Goal: Task Accomplishment & Management: Use online tool/utility

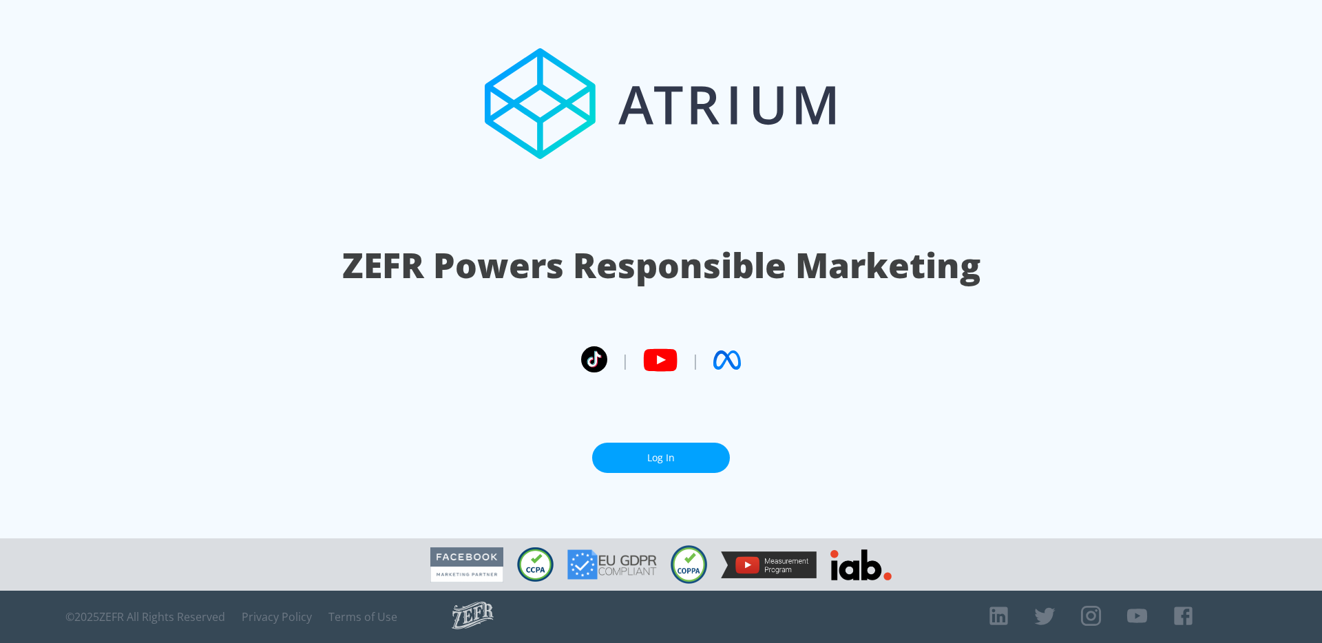
click at [656, 459] on link "Log In" at bounding box center [661, 458] width 138 height 31
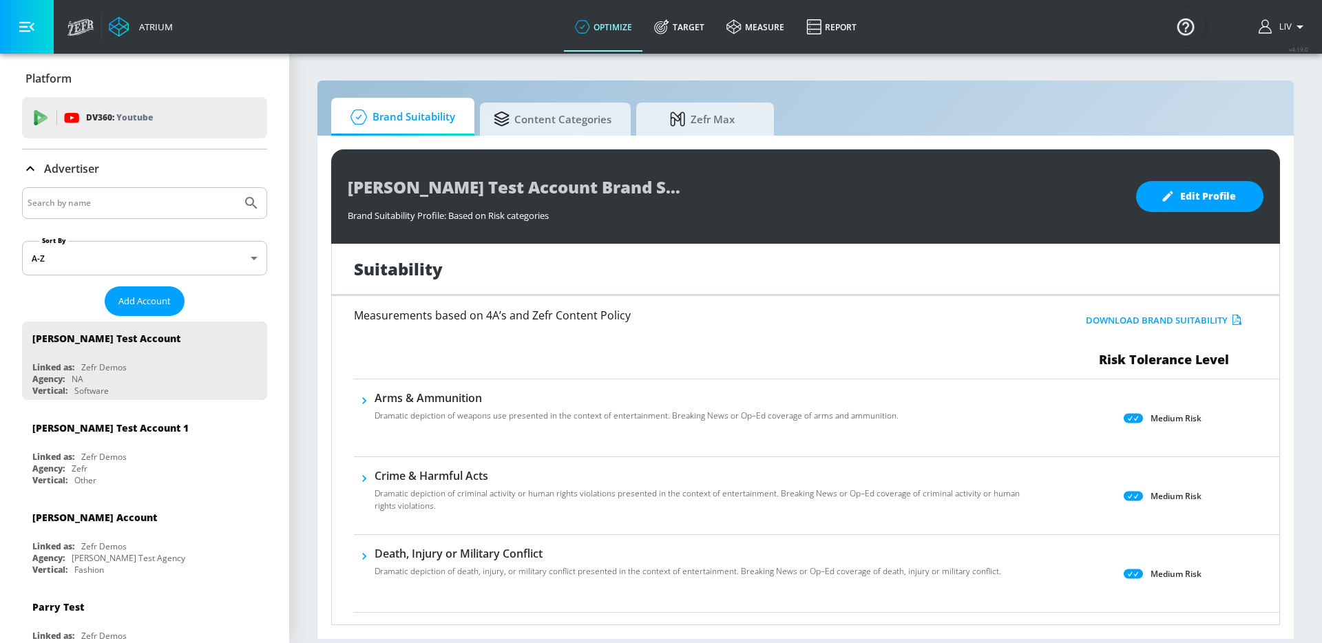
click at [140, 202] on input "Search by name" at bounding box center [132, 203] width 209 height 18
type input "panasonic"
click at [236, 188] on button "Submit Search" at bounding box center [251, 203] width 30 height 30
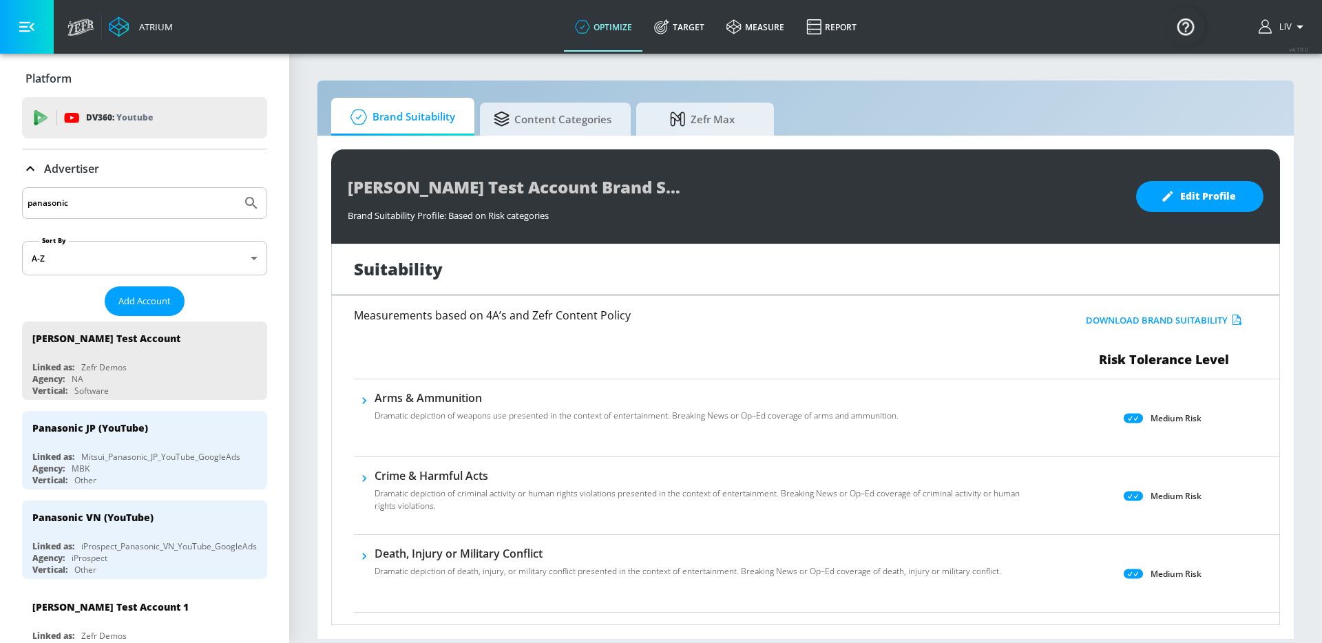
click at [105, 203] on input "panasonic" at bounding box center [132, 203] width 209 height 18
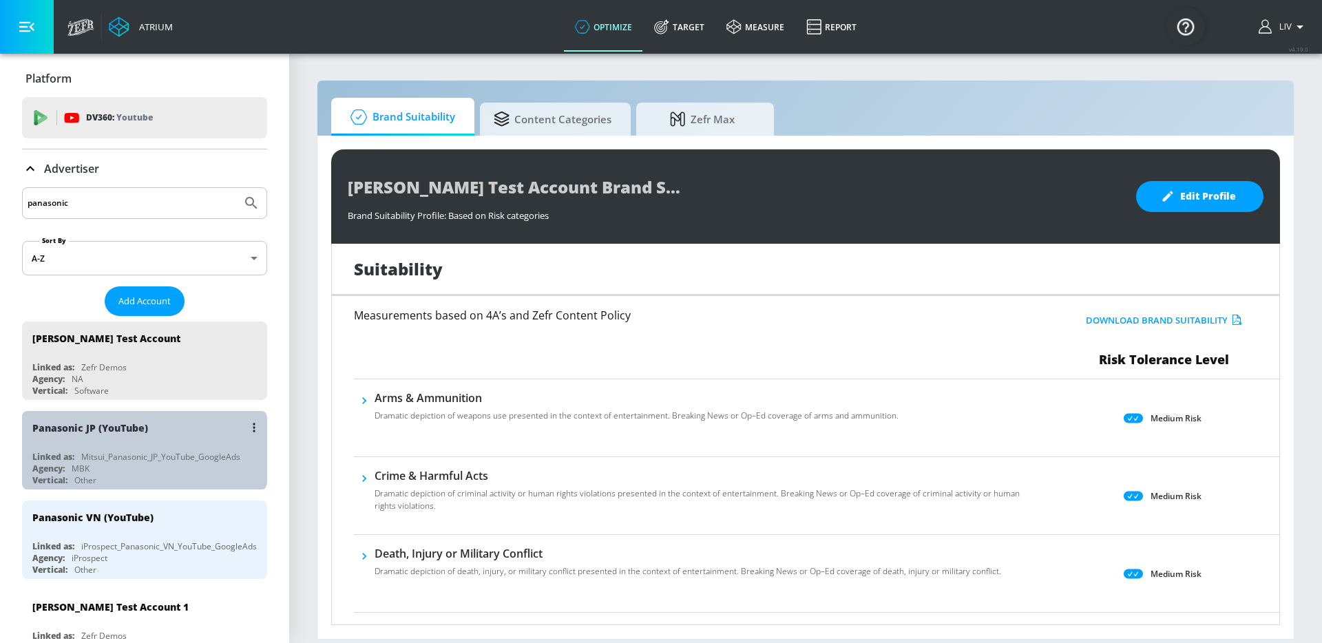
click at [143, 451] on div "Mitsui_Panasonic_JP_YouTube_GoogleAds" at bounding box center [160, 457] width 159 height 12
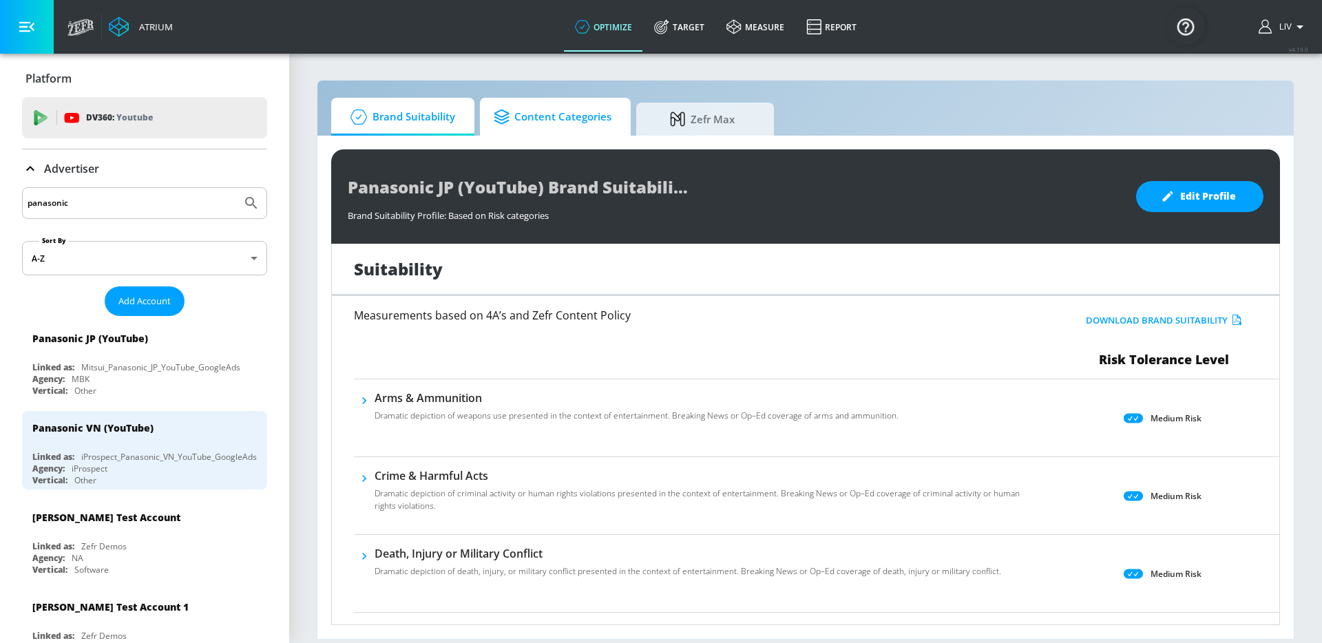
click at [570, 121] on span "Content Categories" at bounding box center [553, 117] width 118 height 33
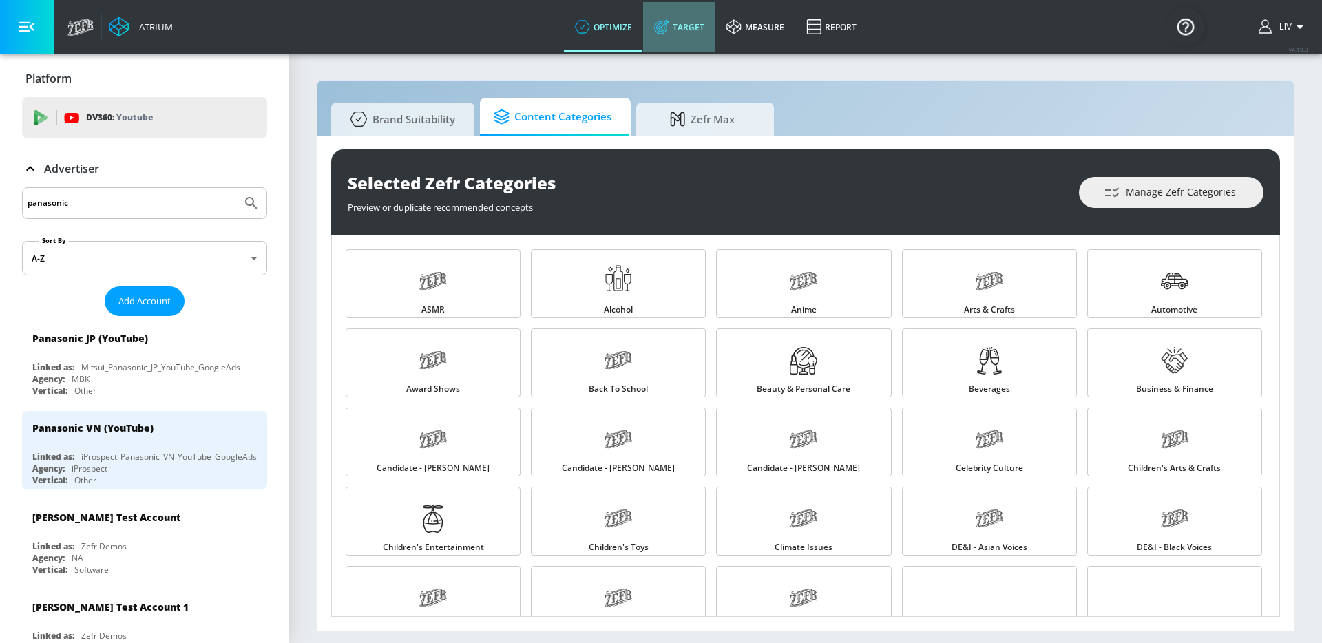
click at [700, 42] on link "Target" at bounding box center [679, 27] width 72 height 50
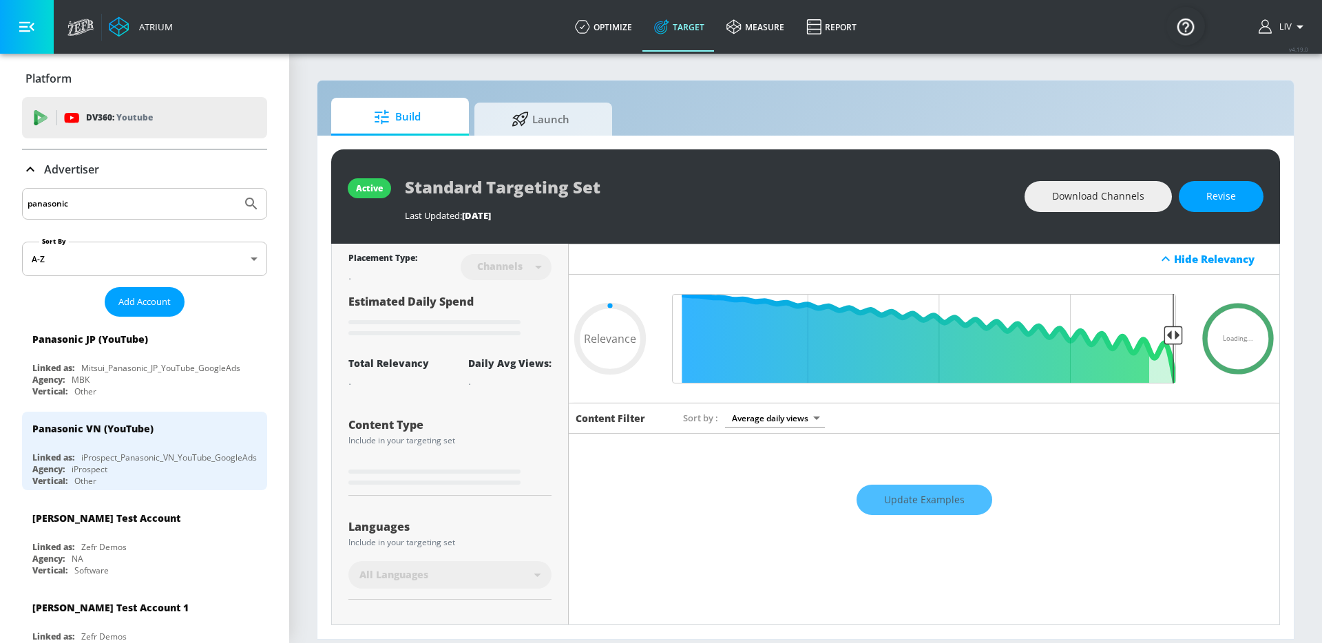
type input "0.05"
click at [538, 123] on span "Launch" at bounding box center [540, 117] width 105 height 33
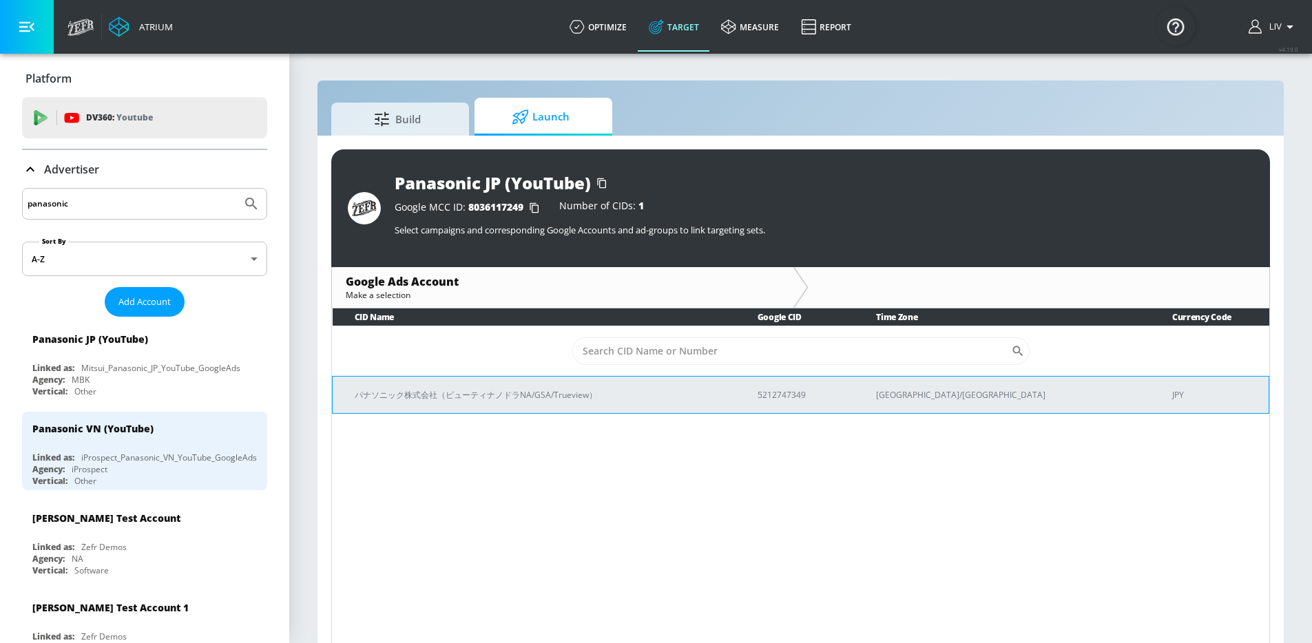
click at [843, 397] on p "5212747349" at bounding box center [799, 395] width 85 height 14
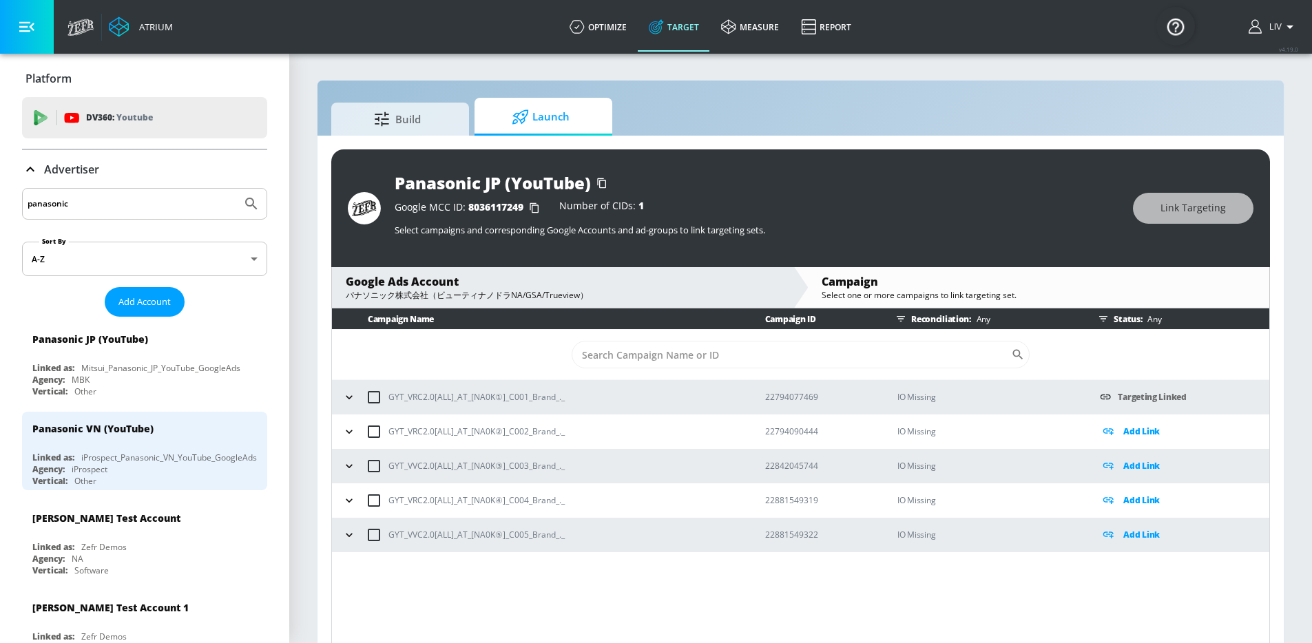
click at [887, 87] on div "Build Launch Panasonic JP (YouTube) Google MCC ID: 8036117249 Number of CIDs: 1…" at bounding box center [800, 371] width 967 height 583
click at [373, 399] on input "checkbox" at bounding box center [373, 397] width 29 height 29
checkbox input "true"
click at [352, 398] on icon "button" at bounding box center [349, 397] width 14 height 14
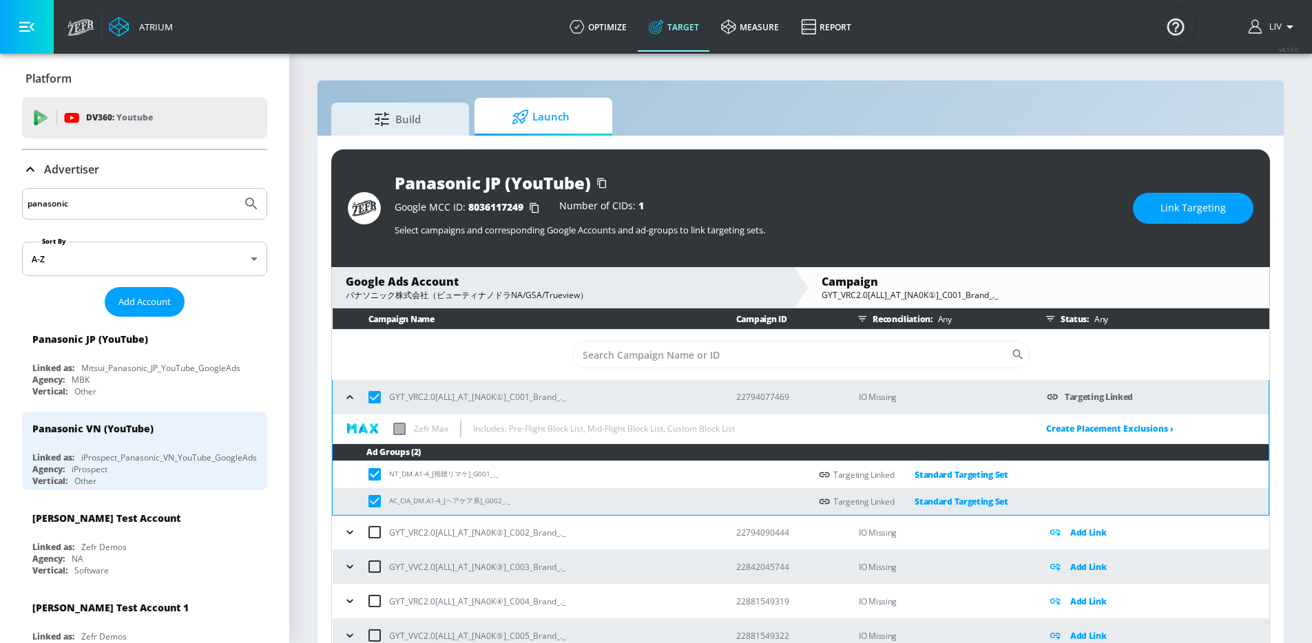
click at [352, 398] on icon "button" at bounding box center [349, 396] width 6 height 3
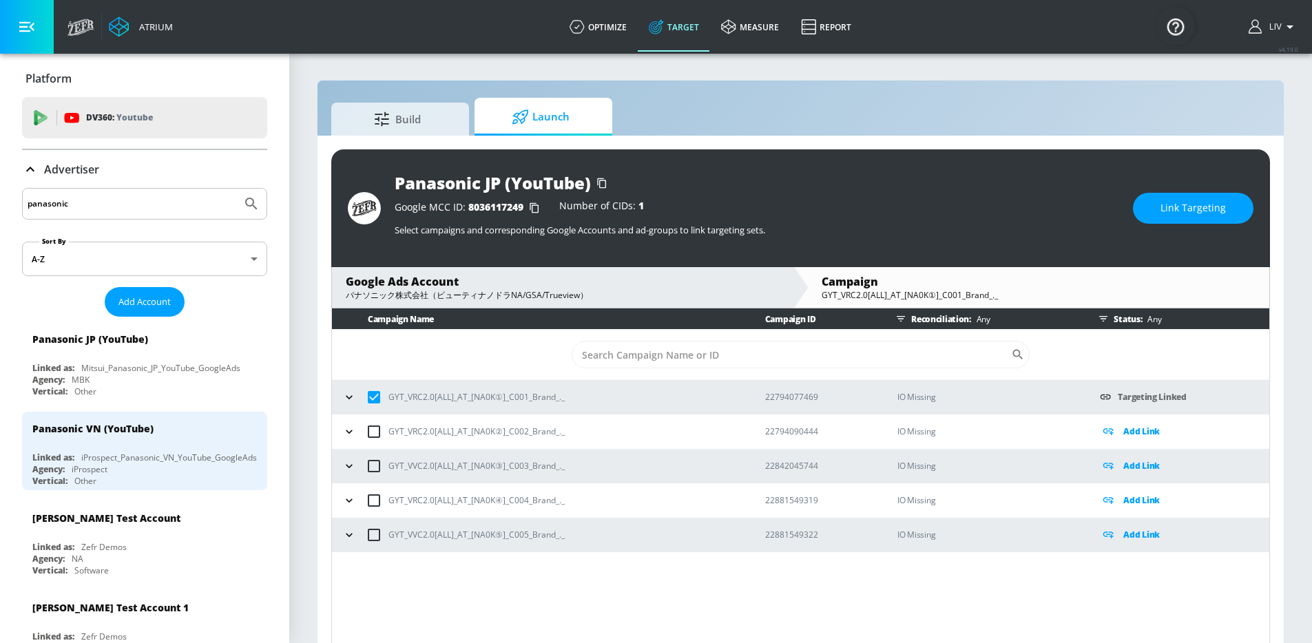
click at [1225, 210] on span "Link Targeting" at bounding box center [1192, 208] width 65 height 17
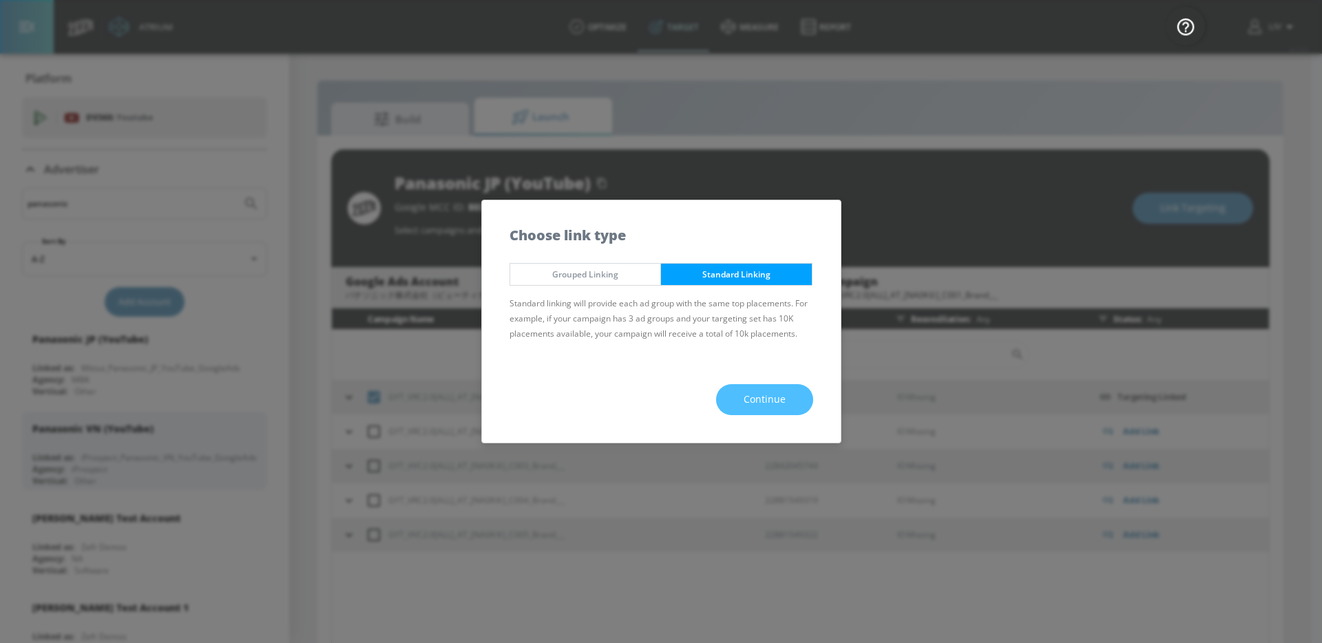
click at [781, 398] on span "Continue" at bounding box center [765, 399] width 42 height 17
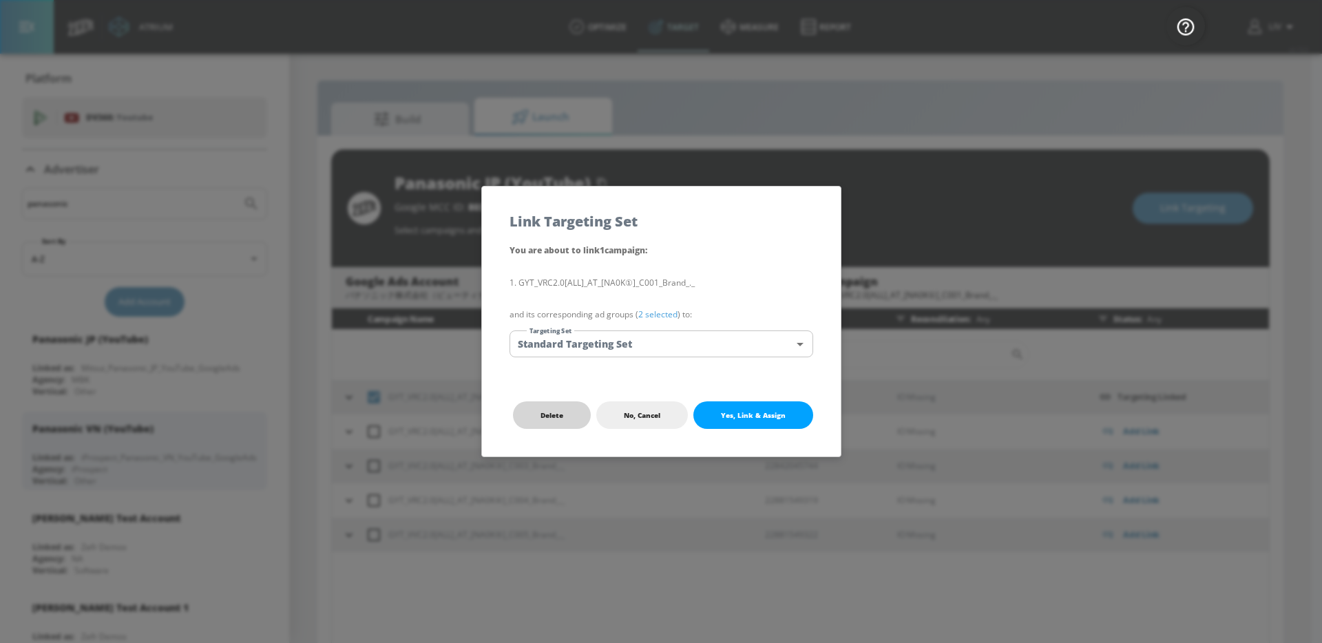
click at [543, 414] on span "Delete" at bounding box center [551, 415] width 23 height 11
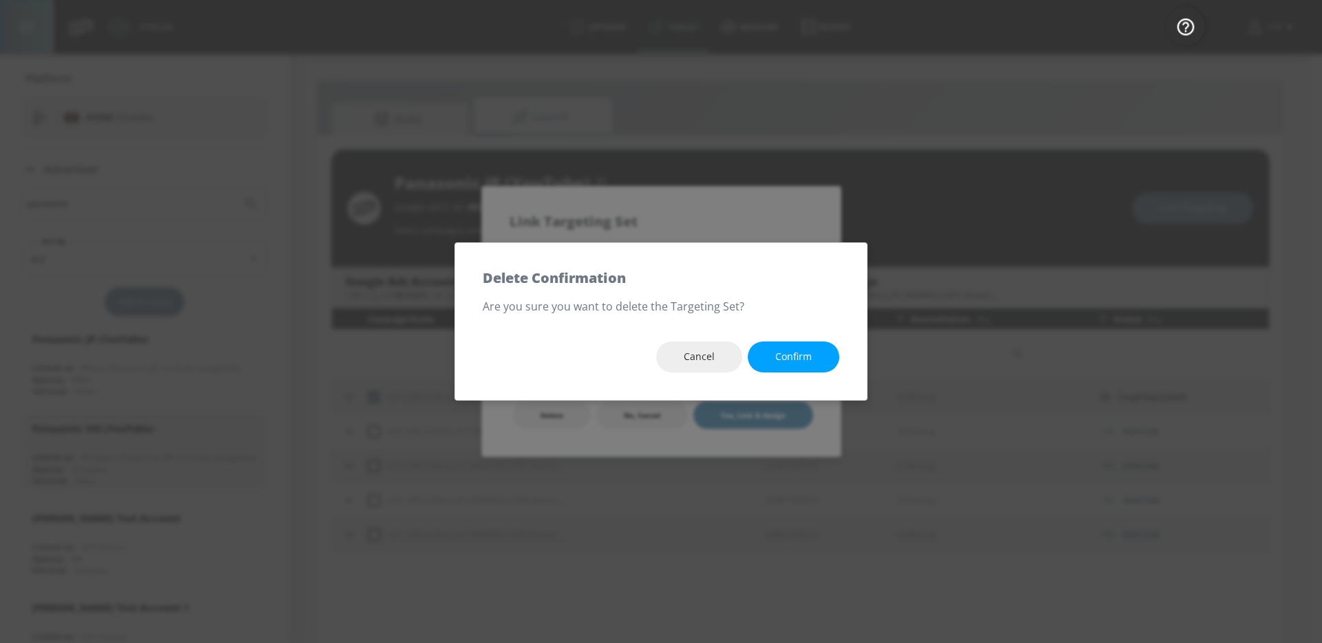
click at [826, 357] on button "Confirm" at bounding box center [794, 357] width 92 height 31
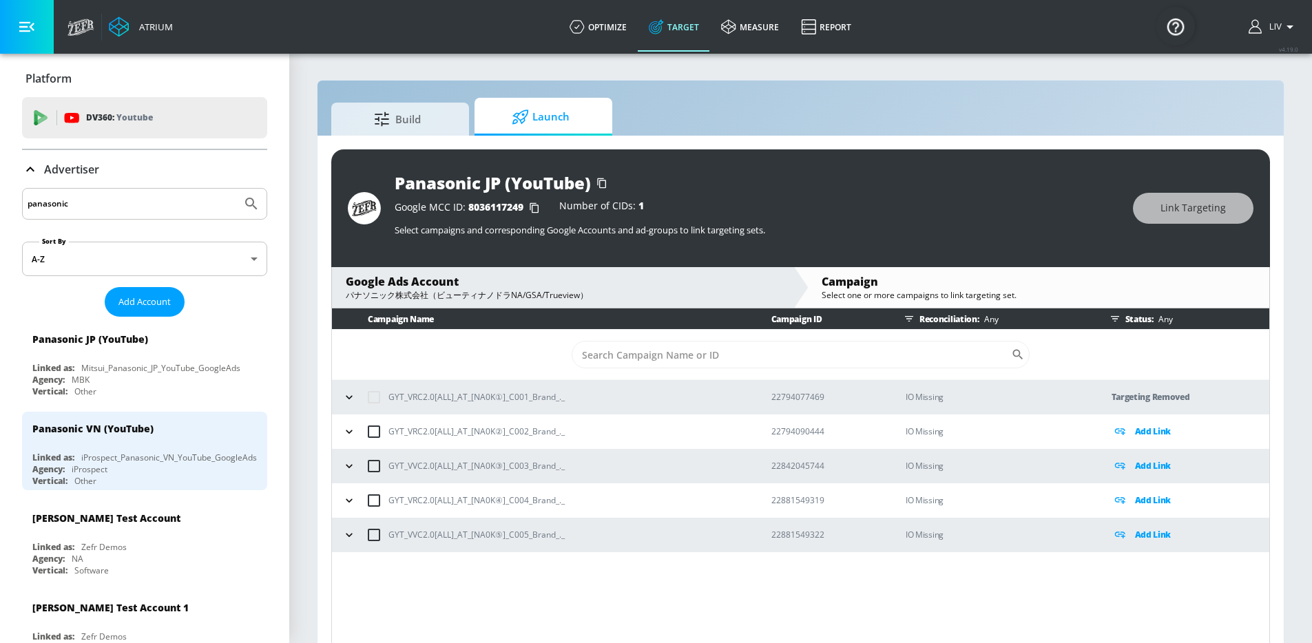
click at [1151, 529] on p "Add Link" at bounding box center [1153, 535] width 36 height 16
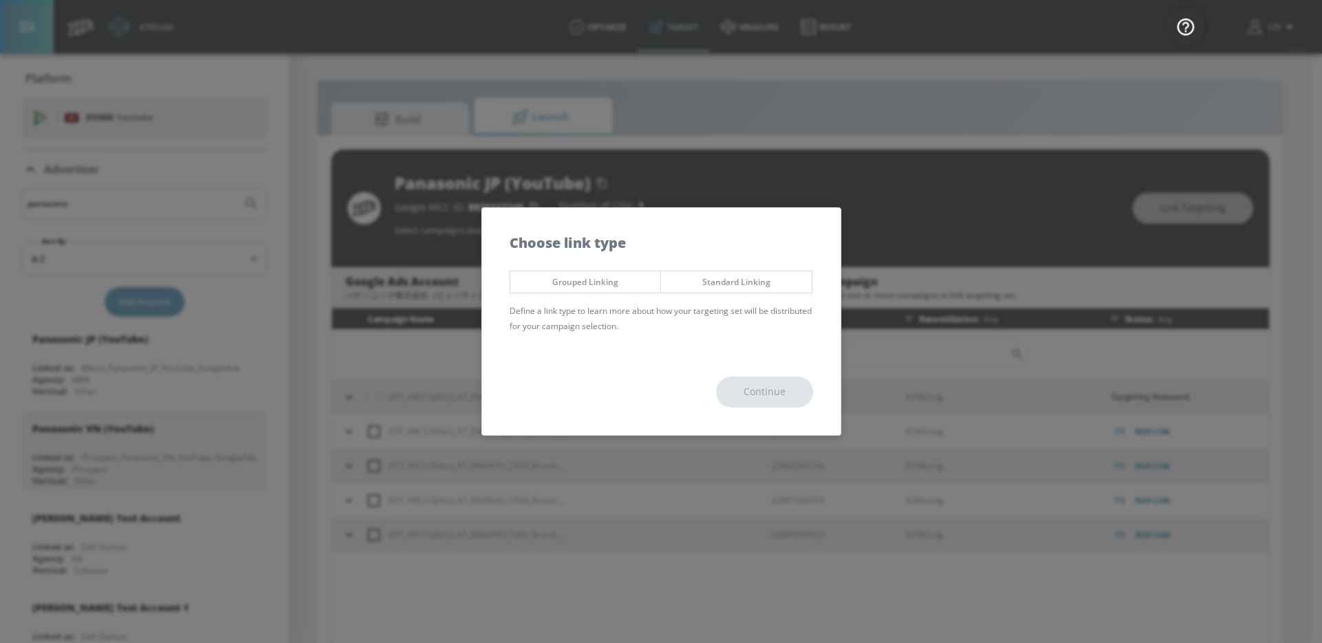
click at [699, 289] on button "Standard Linking" at bounding box center [736, 282] width 152 height 23
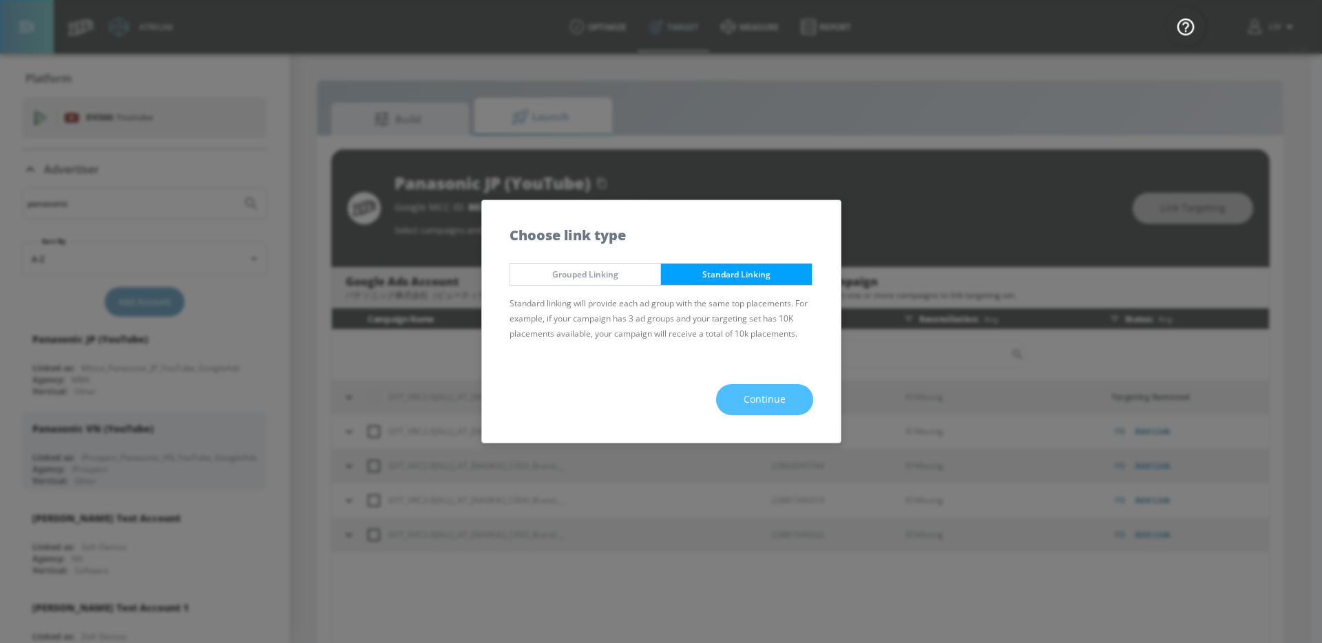
click at [737, 406] on button "Continue" at bounding box center [764, 399] width 97 height 31
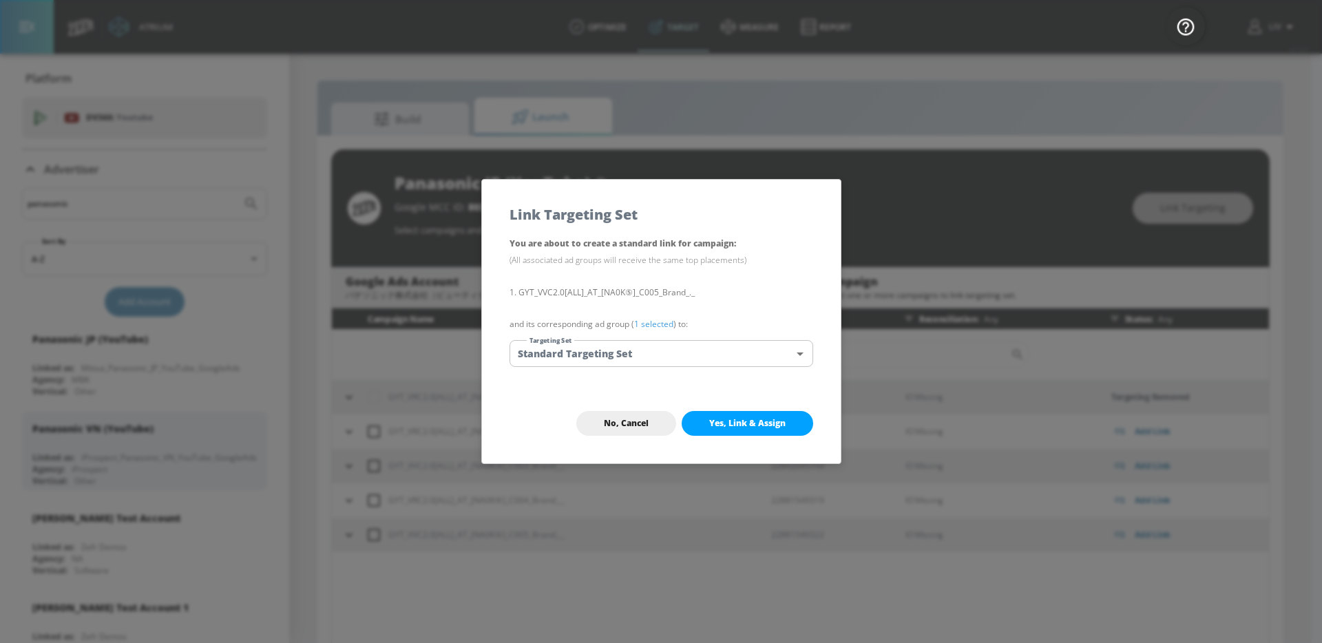
click at [741, 432] on button "Yes, Link & Assign" at bounding box center [748, 423] width 132 height 25
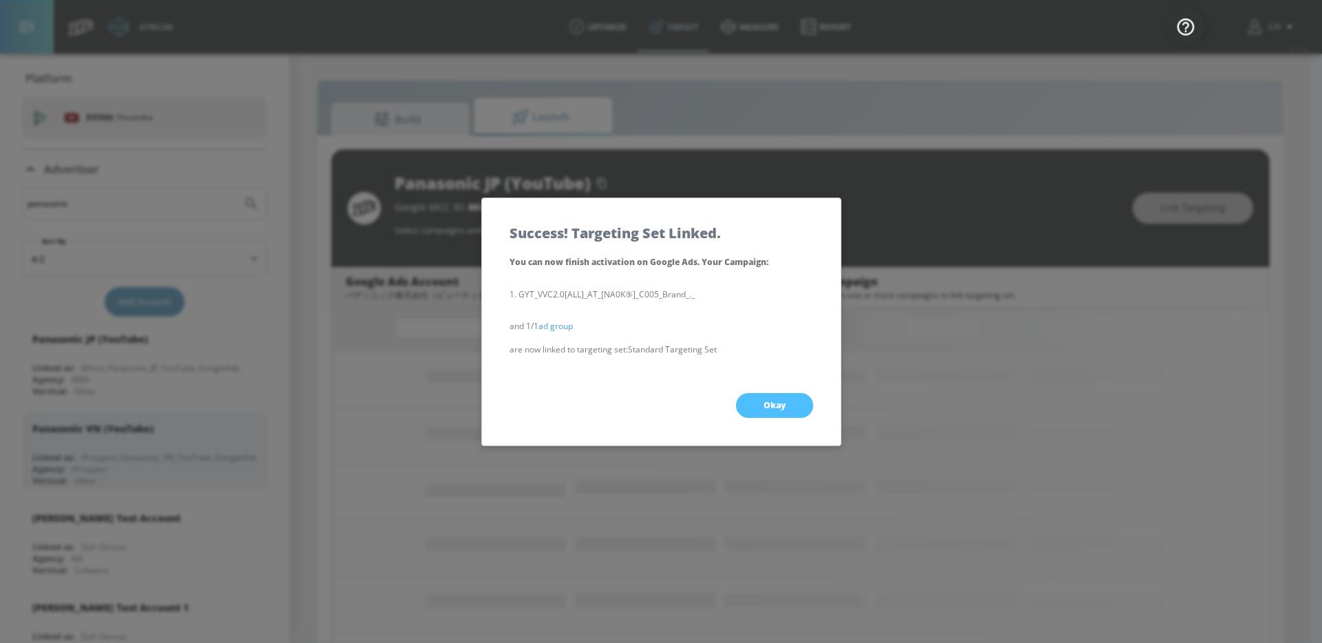
click at [768, 403] on span "Okay" at bounding box center [775, 405] width 22 height 11
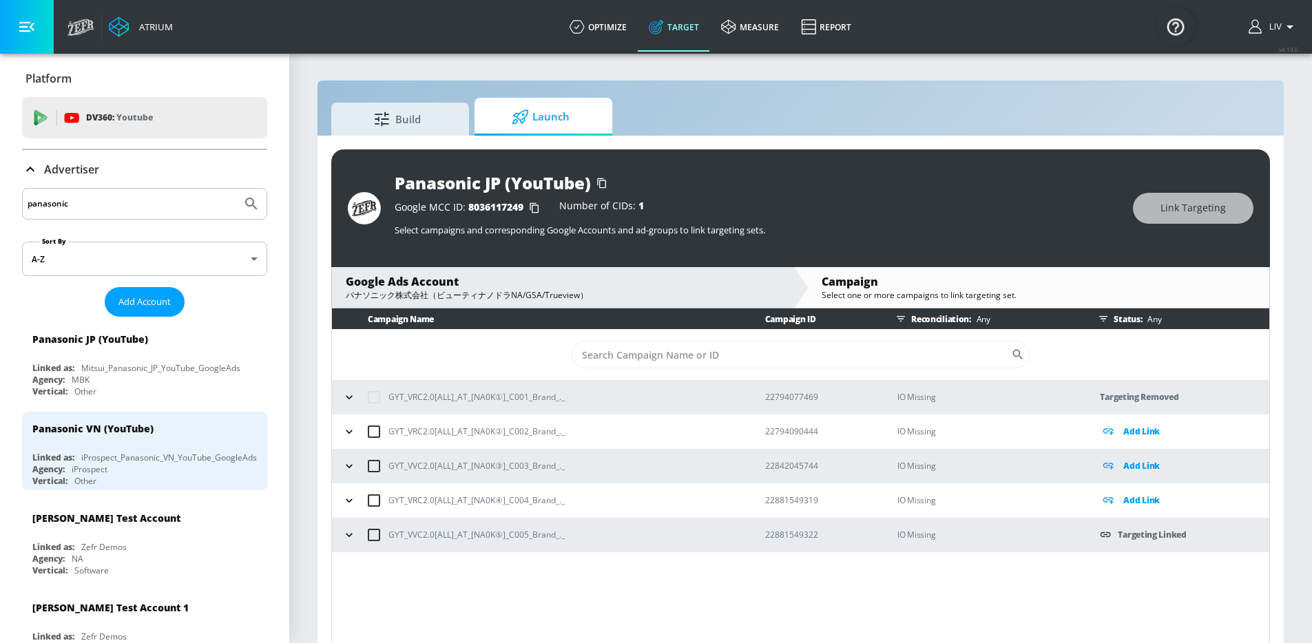
click at [1136, 496] on p "Add Link" at bounding box center [1141, 500] width 36 height 16
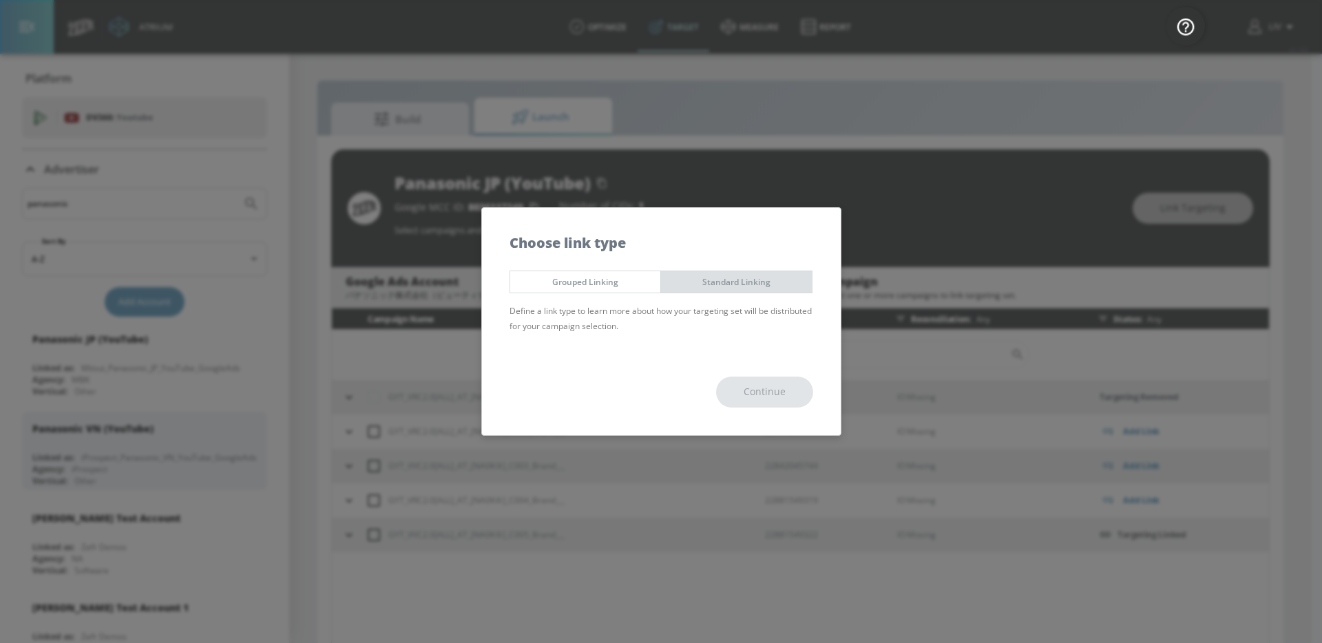
click at [690, 280] on span "Standard Linking" at bounding box center [736, 282] width 130 height 14
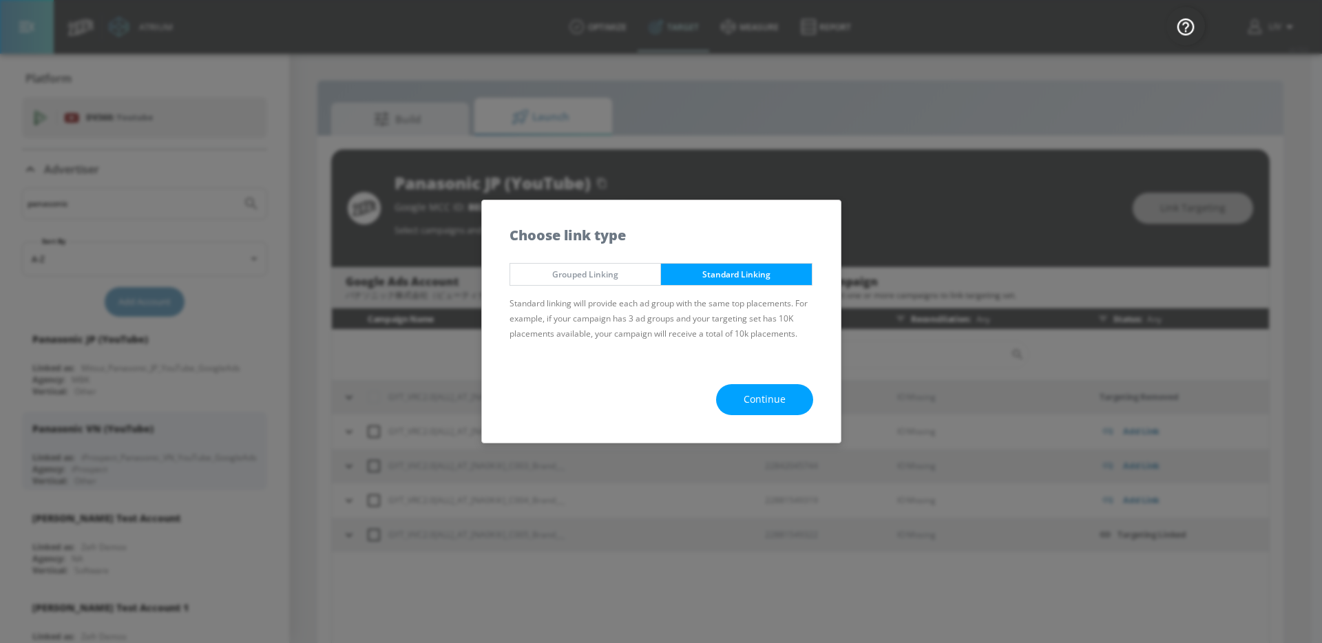
click at [770, 406] on span "Continue" at bounding box center [765, 399] width 42 height 17
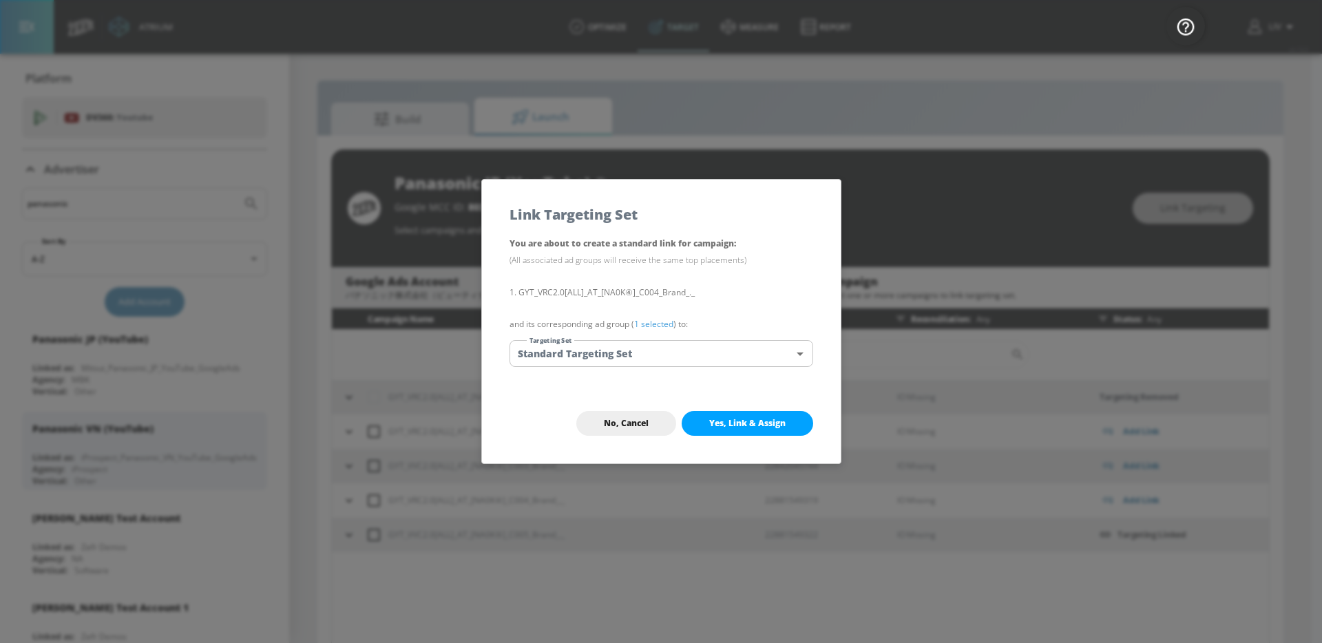
click at [729, 356] on body "Atrium optimize Target measure Report optimize Target measure Report v 4.19.0 L…" at bounding box center [661, 331] width 1322 height 663
click at [729, 356] on div at bounding box center [661, 321] width 1322 height 643
click at [748, 418] on span "Yes, Link & Assign" at bounding box center [747, 423] width 76 height 11
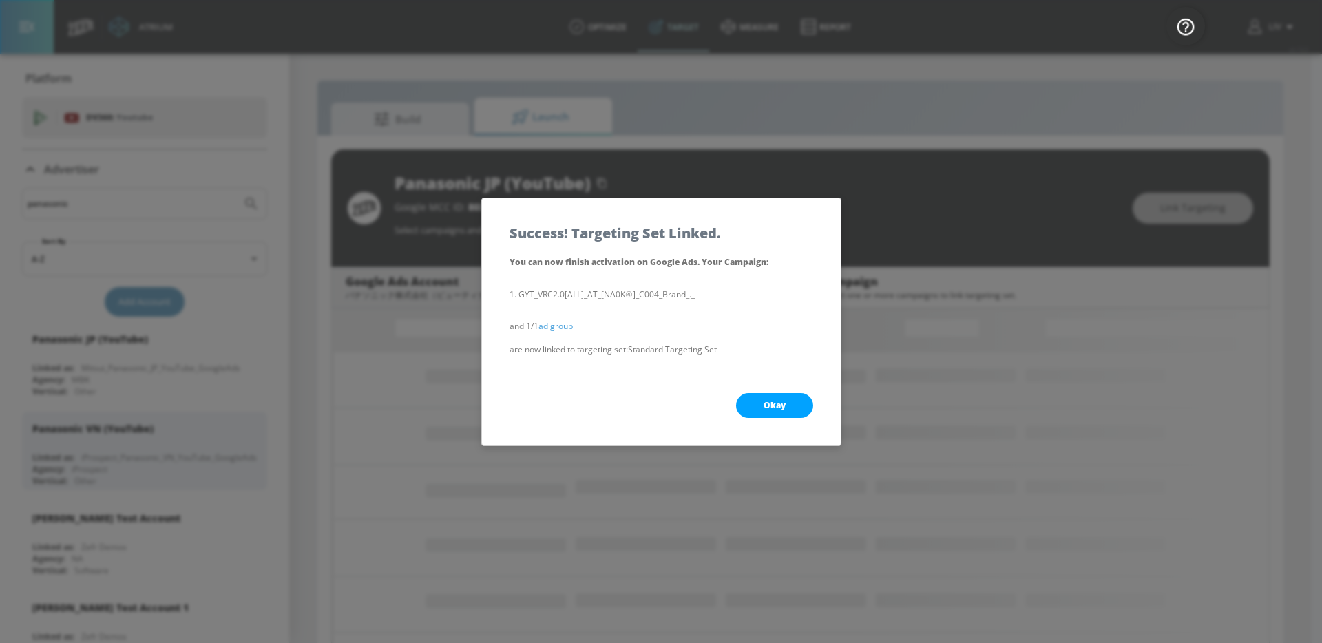
click at [767, 408] on span "Okay" at bounding box center [775, 405] width 22 height 11
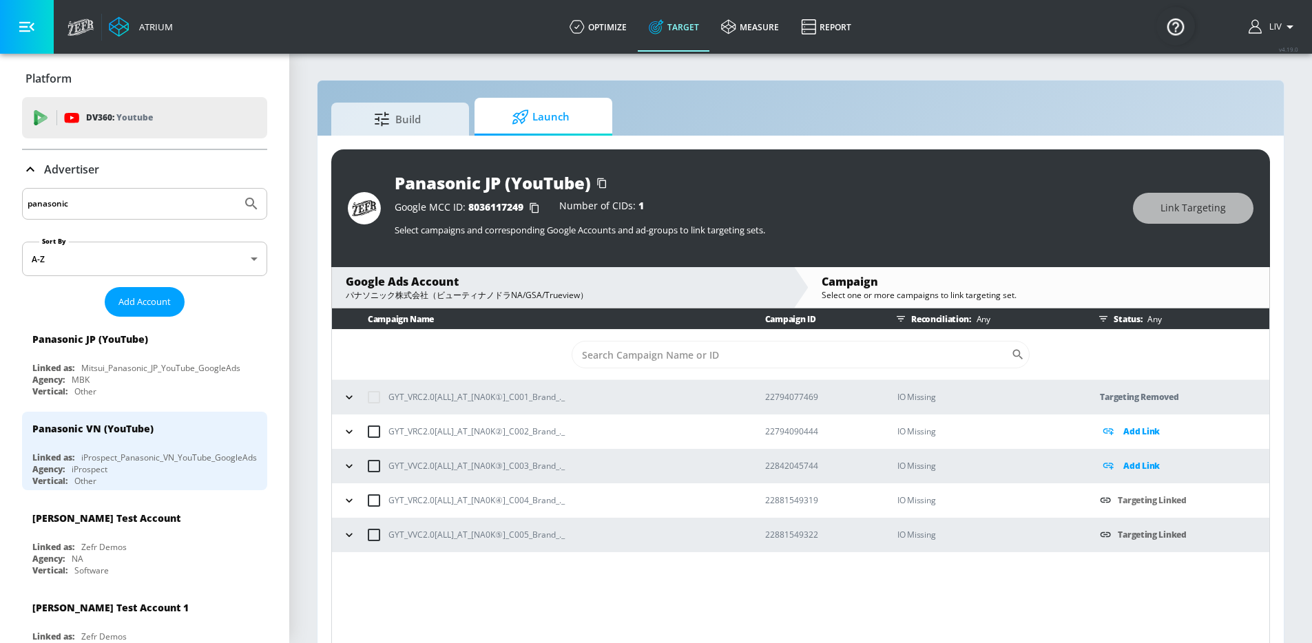
click at [733, 626] on div "Campaign Name Campaign ID Reconciliation: Any Status: Any ​ GYT_VRC2.0[ALL]_AT_…" at bounding box center [800, 478] width 938 height 340
click at [515, 498] on p "GYT_VRC2.0[ALL]_AT_[NA0K④]_C004_Brand_._" at bounding box center [476, 500] width 176 height 14
copy p "GYT_VRC2.0[ALL]_AT_[NA0K④]_C004_Brand_._"
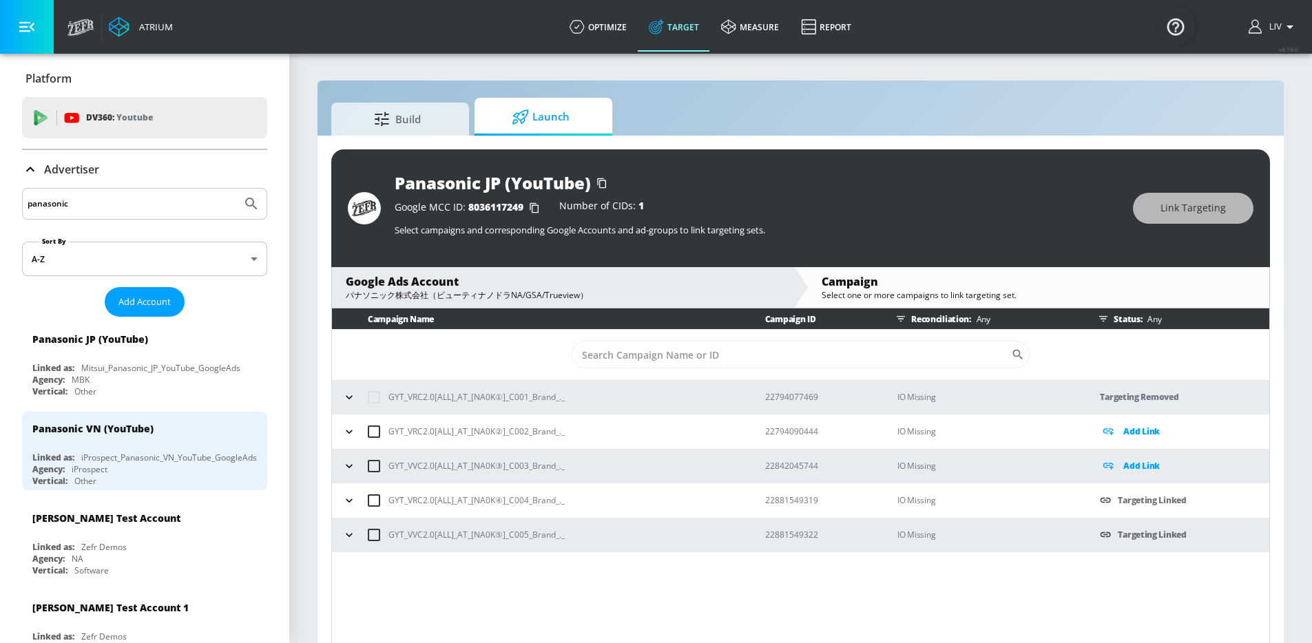
click at [776, 503] on p "22881549319" at bounding box center [820, 500] width 110 height 14
copy p "22881549319"
click at [523, 530] on p "GYT_VVC2.0[ALL]_AT_[NA0K⑤]_C005_Brand_._" at bounding box center [476, 534] width 176 height 14
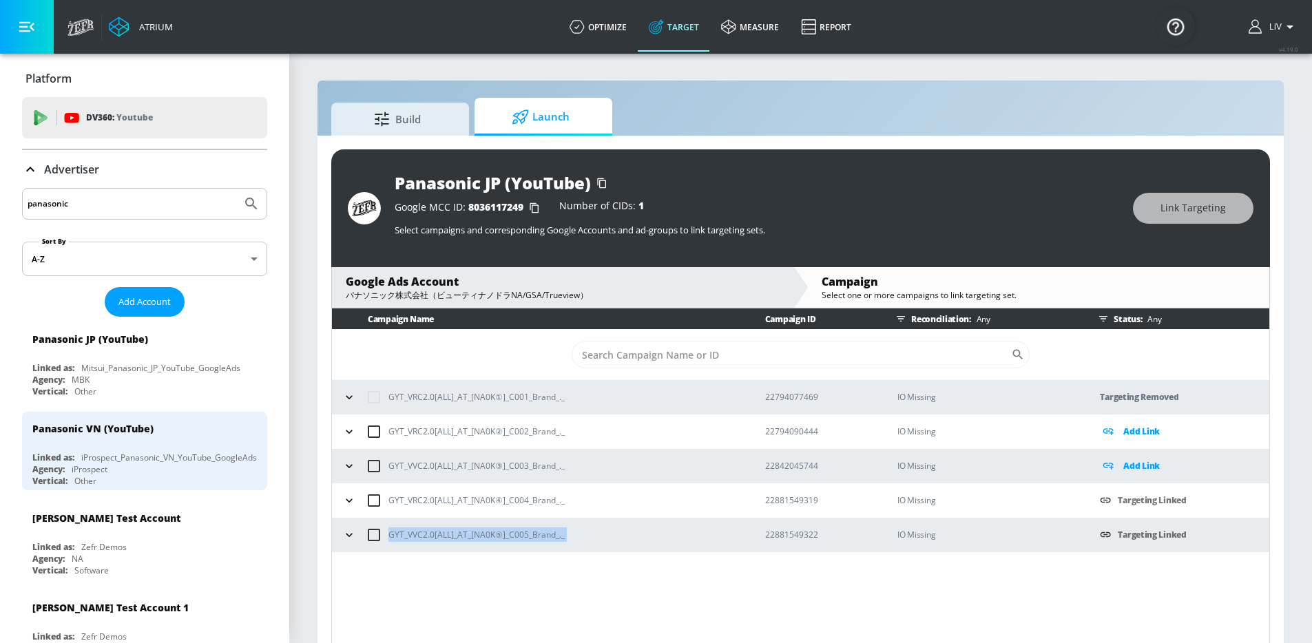
click at [523, 530] on p "GYT_VVC2.0[ALL]_AT_[NA0K⑤]_C005_Brand_._" at bounding box center [476, 534] width 176 height 14
copy p "GYT_VVC2.0[ALL]_AT_[NA0K⑤]_C005_Brand_._"
click at [815, 538] on p "22881549322" at bounding box center [820, 534] width 110 height 14
click at [812, 536] on p "22881549322" at bounding box center [820, 534] width 110 height 14
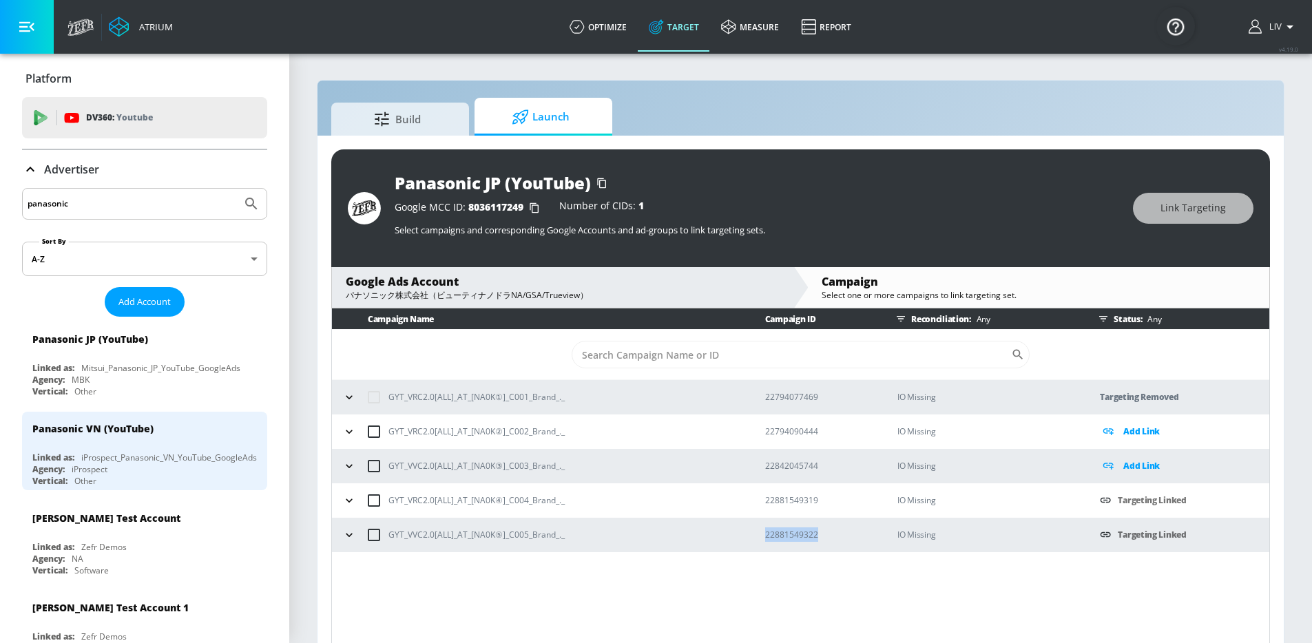
click at [812, 536] on p "22881549322" at bounding box center [820, 534] width 110 height 14
copy p "22881549322"
click at [110, 198] on input "panasonic" at bounding box center [132, 204] width 209 height 18
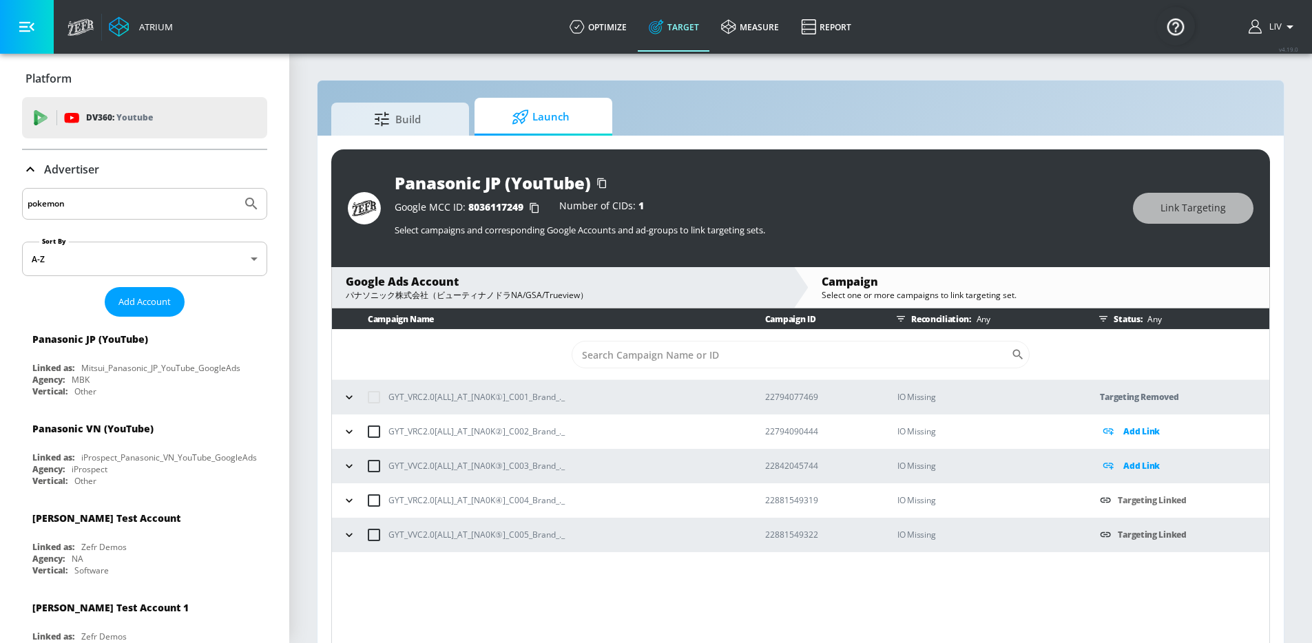
type input "pokemon"
click at [236, 189] on button "Submit Search" at bounding box center [251, 204] width 30 height 30
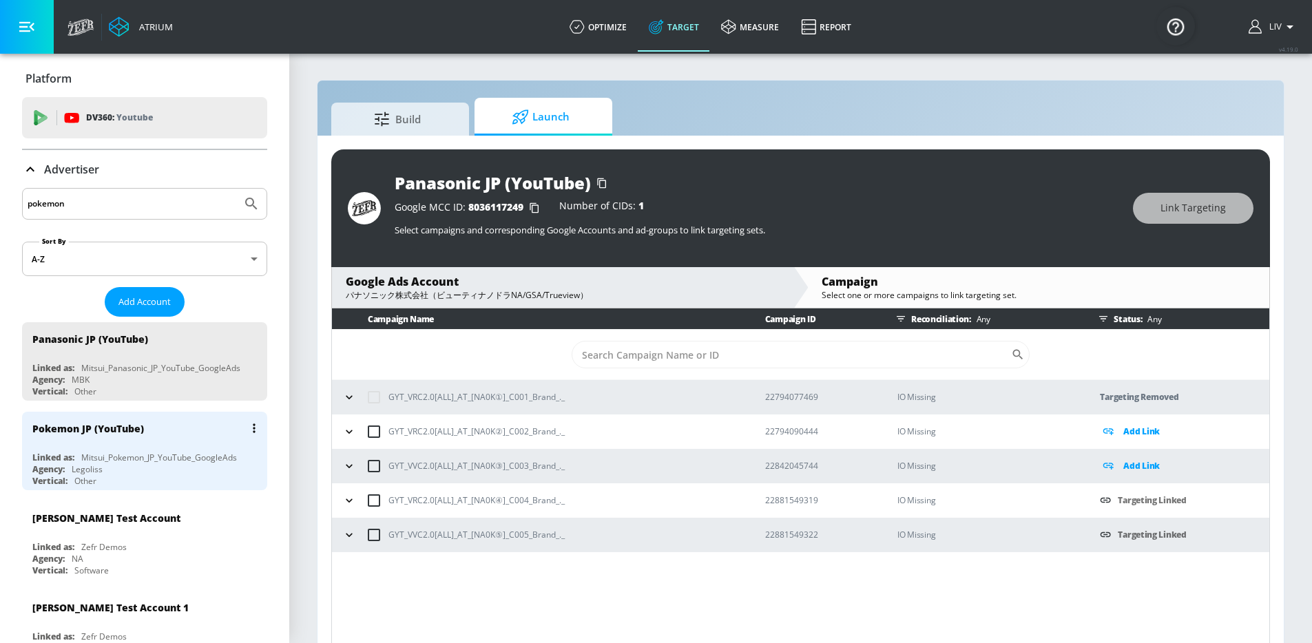
click at [187, 428] on div "Pokemon JP (YouTube)" at bounding box center [147, 428] width 231 height 33
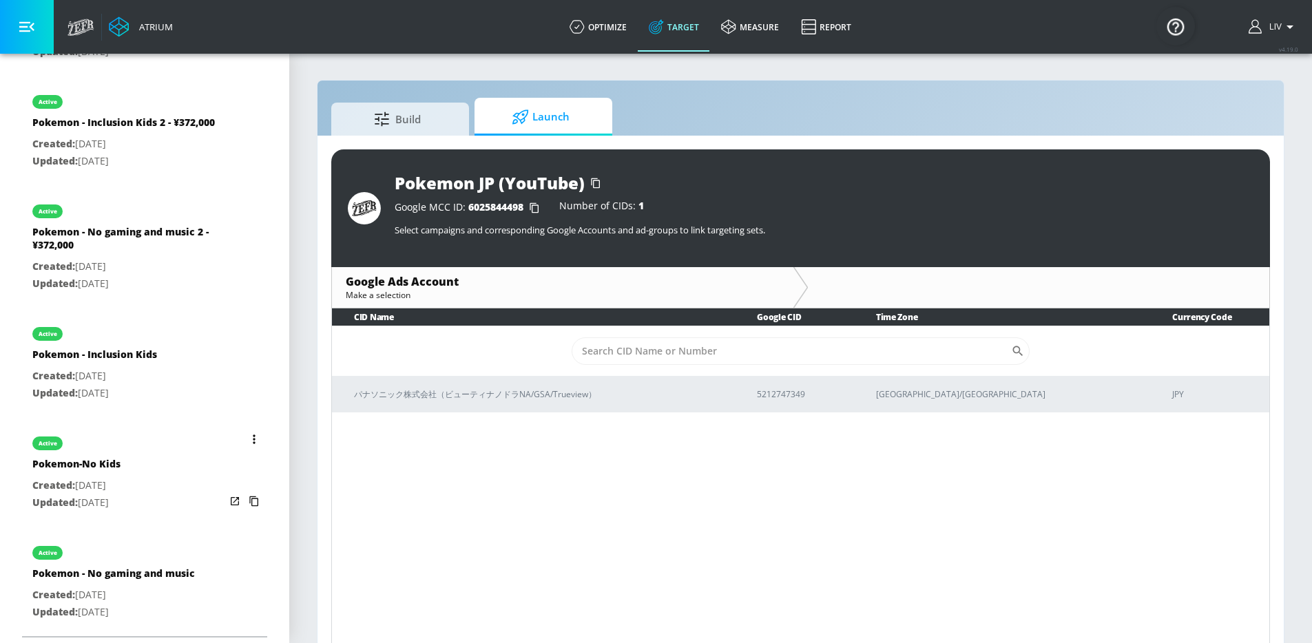
scroll to position [20, 0]
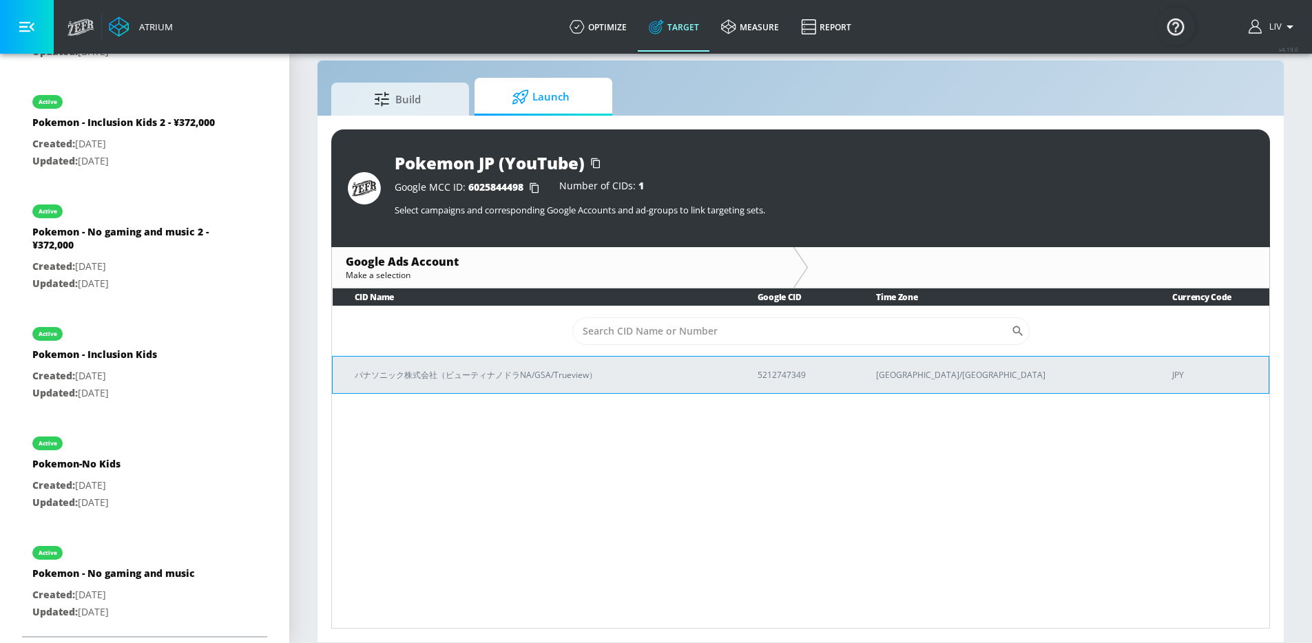
click at [574, 359] on td "パナソニック株式会社（ビューティナノドラNA/GSA/Trueview）" at bounding box center [534, 374] width 403 height 37
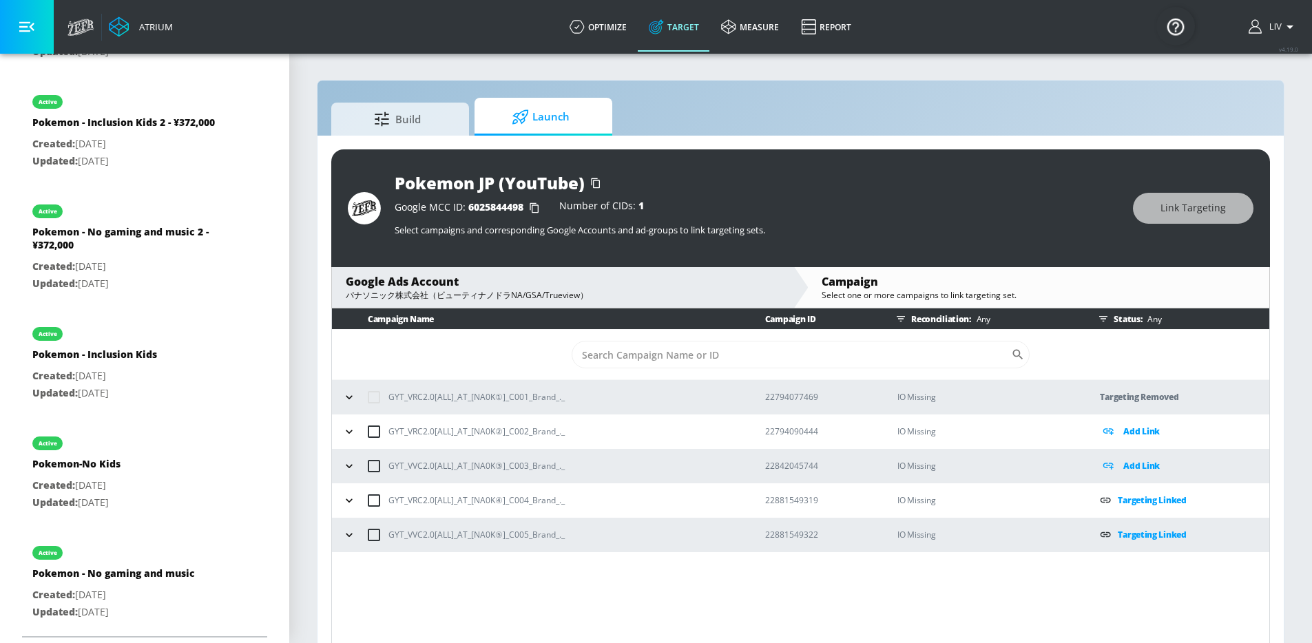
click at [680, 297] on div "パナソニック株式会社（ビューティナノドラNA/GSA/Trueview）" at bounding box center [563, 295] width 434 height 12
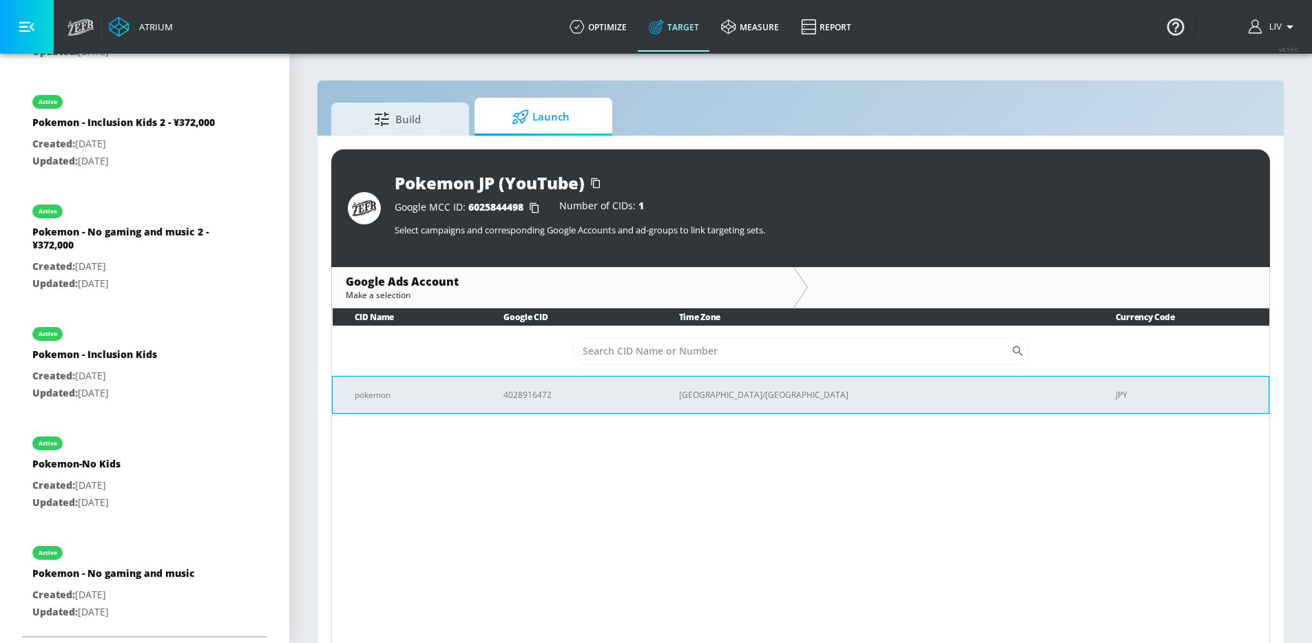
click at [656, 408] on td "4028916472" at bounding box center [568, 394] width 175 height 37
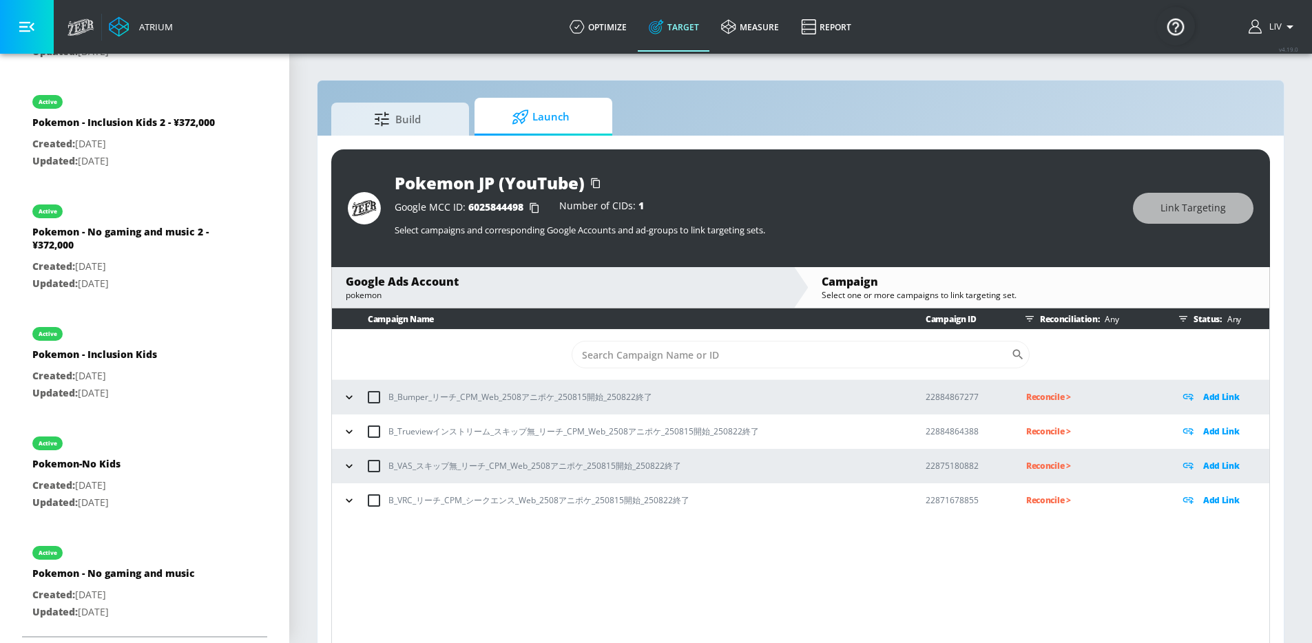
click at [1212, 467] on p "Add Link" at bounding box center [1221, 466] width 36 height 16
click at [342, 467] on icon "button" at bounding box center [349, 466] width 14 height 14
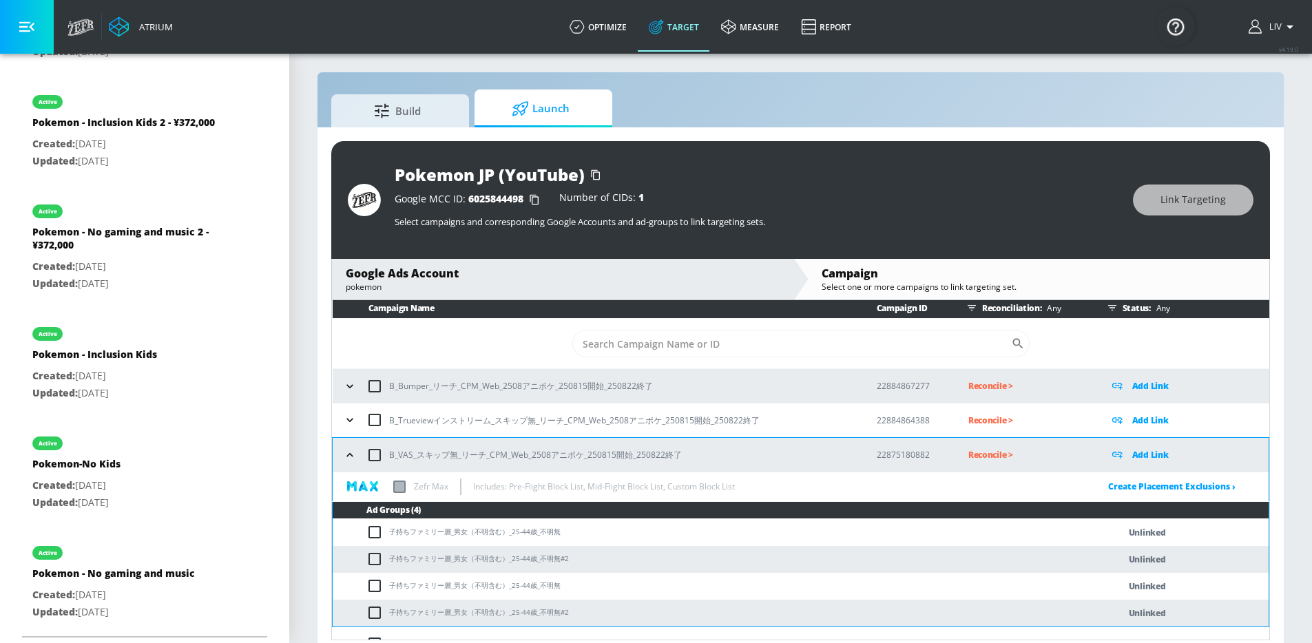
scroll to position [20, 0]
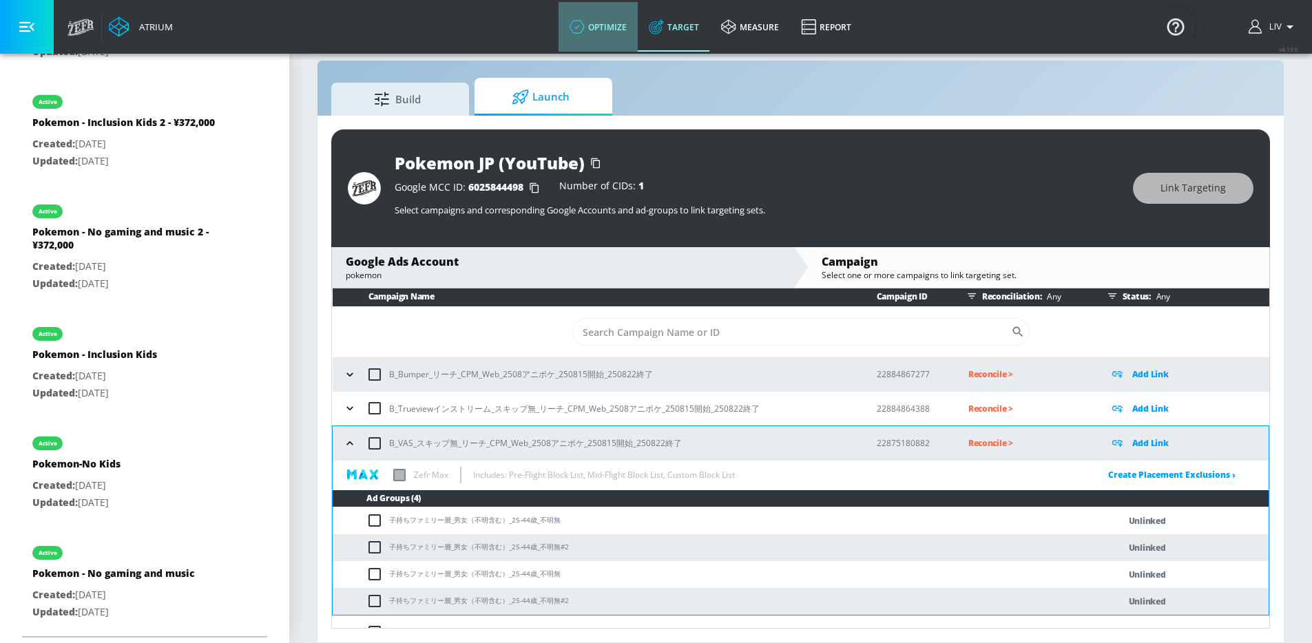
click at [618, 19] on link "optimize" at bounding box center [597, 27] width 79 height 50
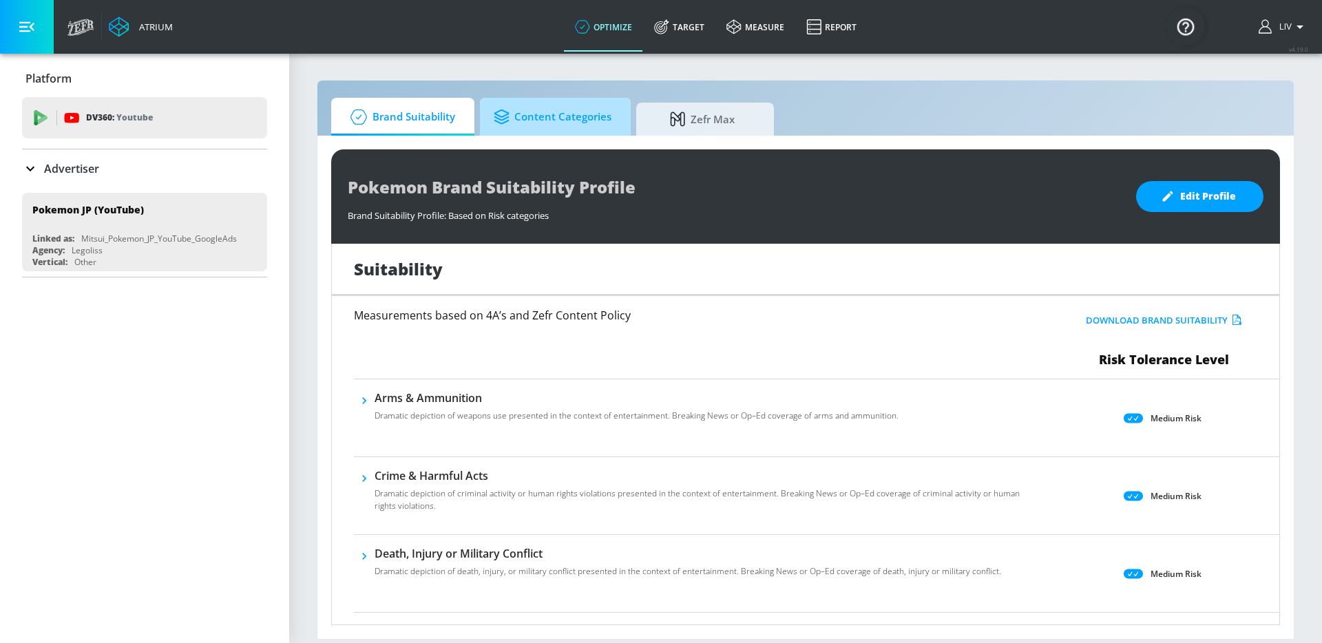
click at [585, 111] on span "Content Categories" at bounding box center [553, 117] width 118 height 33
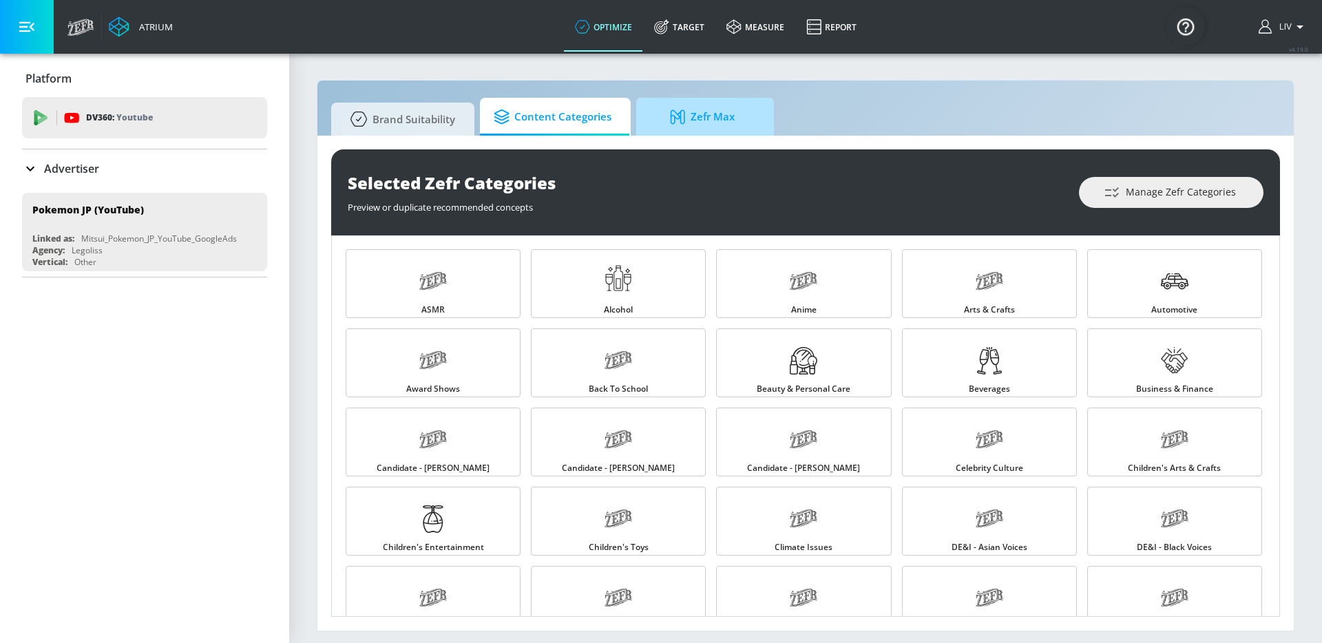
click at [710, 106] on span "Zefr Max" at bounding box center [702, 117] width 105 height 33
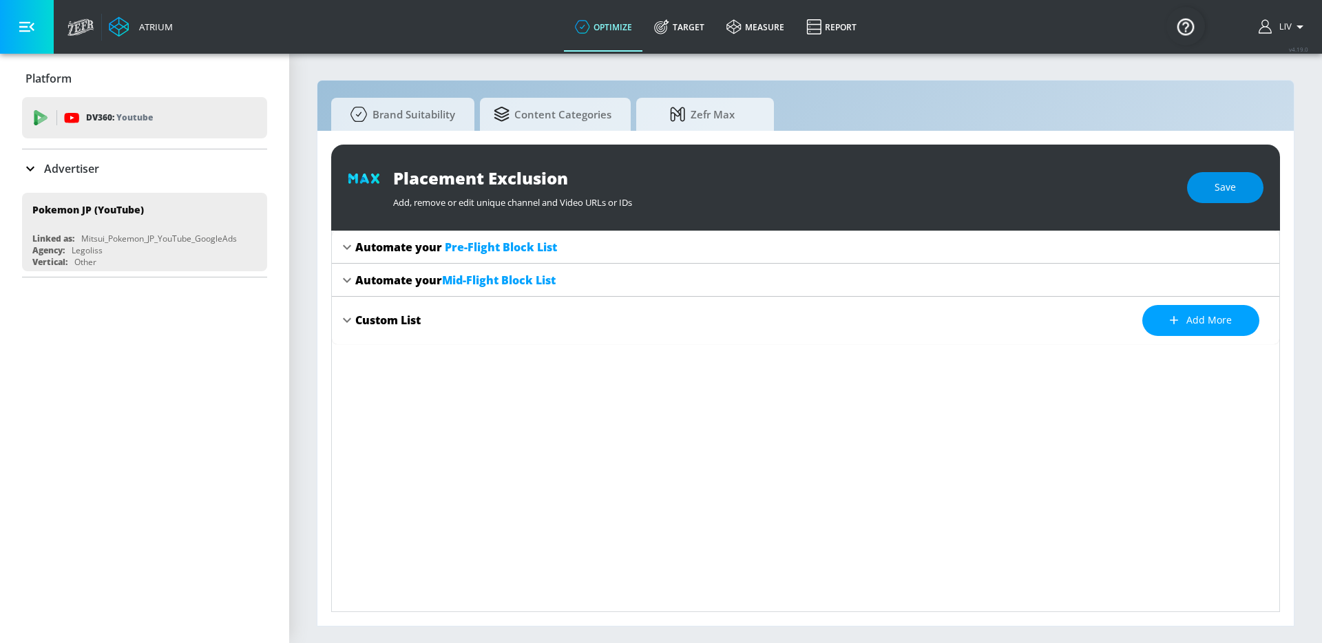
click at [1223, 192] on span "Save" at bounding box center [1225, 187] width 21 height 17
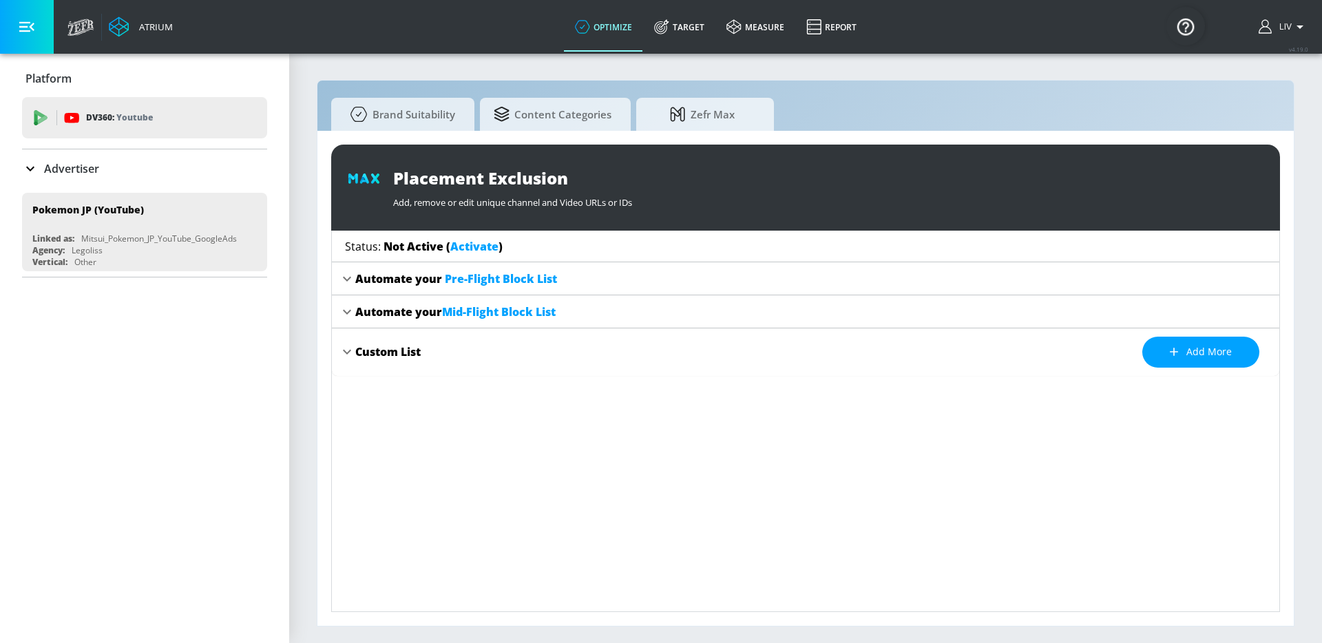
click at [462, 248] on link "Activate" at bounding box center [474, 246] width 48 height 15
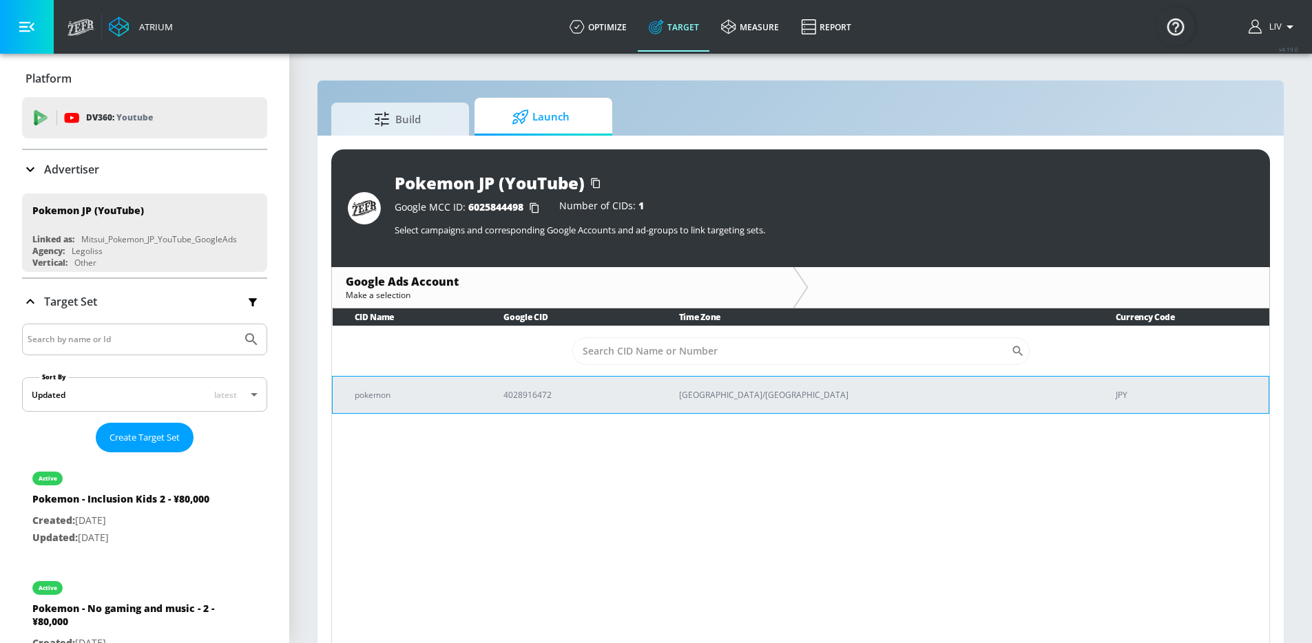
click at [606, 395] on p "4028916472" at bounding box center [574, 395] width 142 height 14
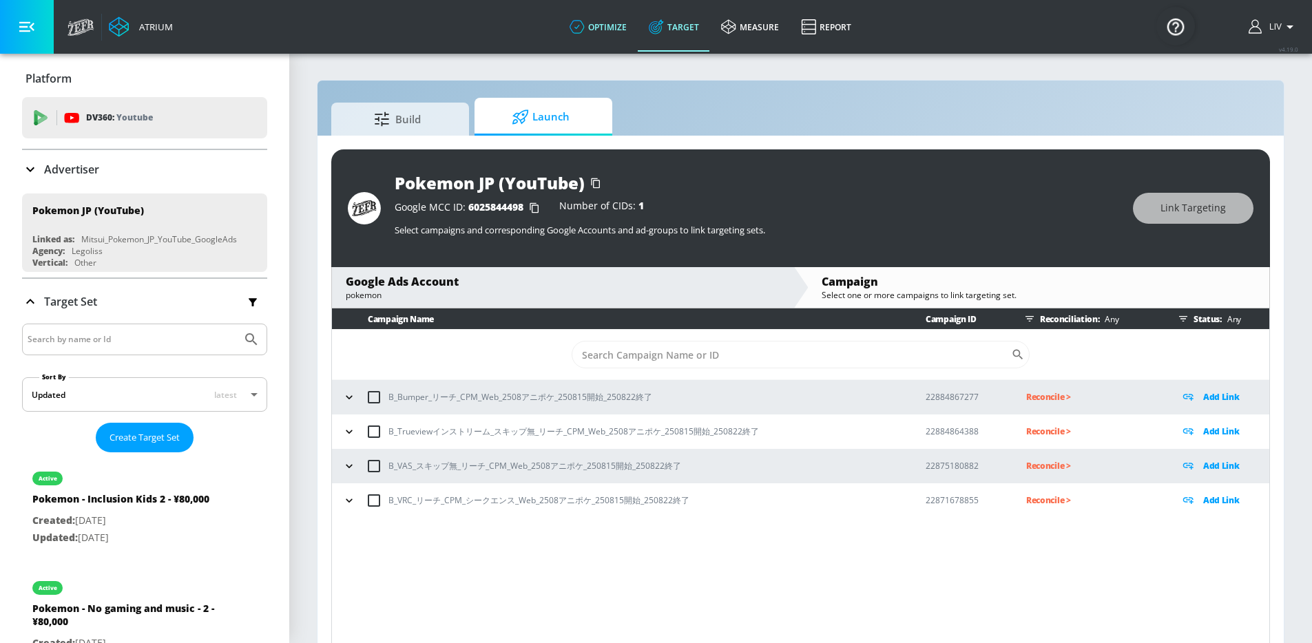
click at [616, 39] on link "optimize" at bounding box center [597, 27] width 79 height 50
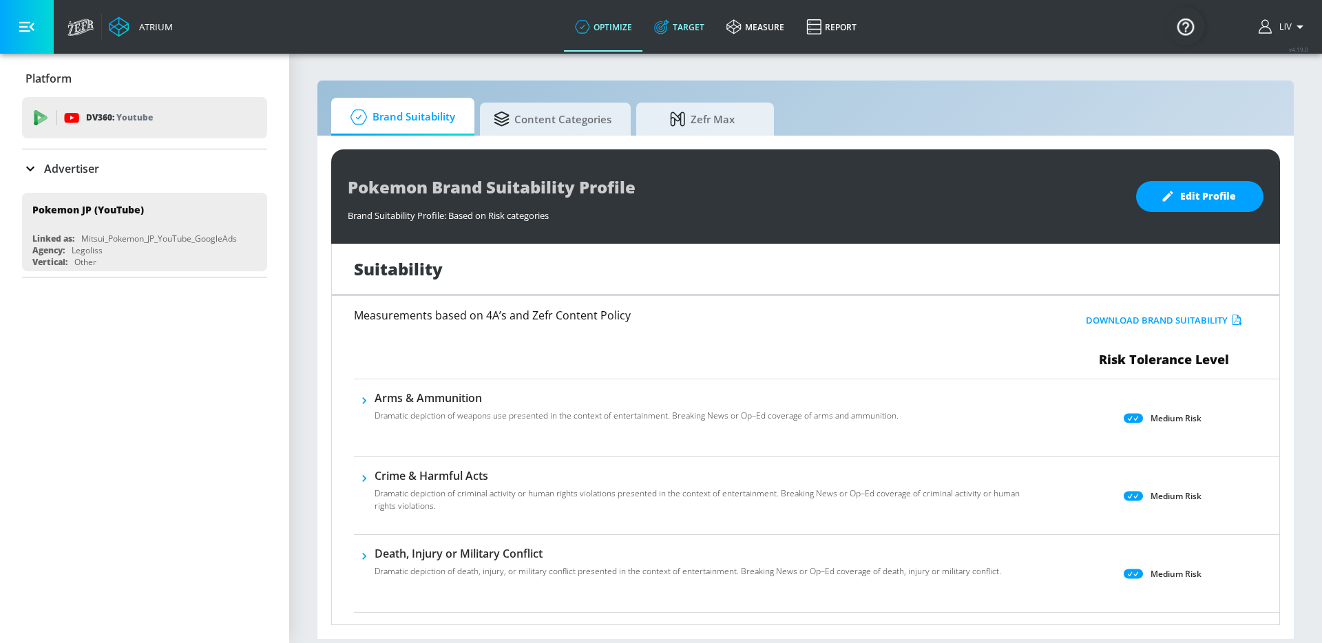
click at [695, 17] on link "Target" at bounding box center [679, 27] width 72 height 50
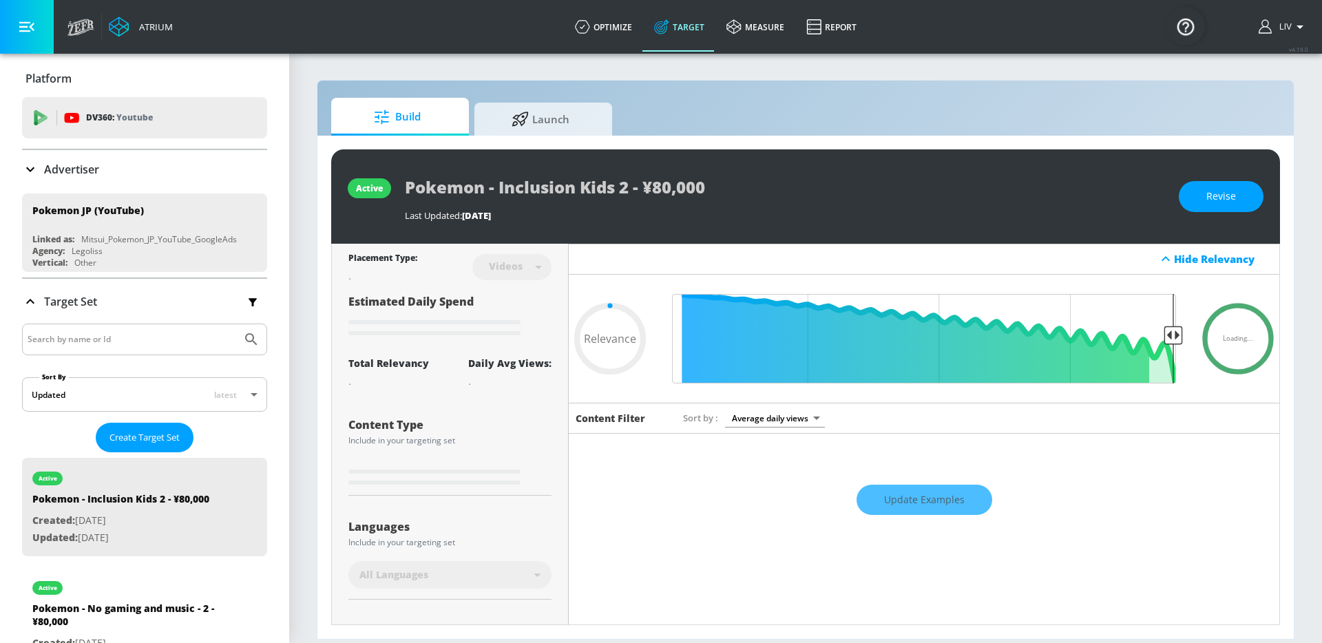
type input "0.05"
click at [560, 123] on span "Launch" at bounding box center [540, 117] width 105 height 33
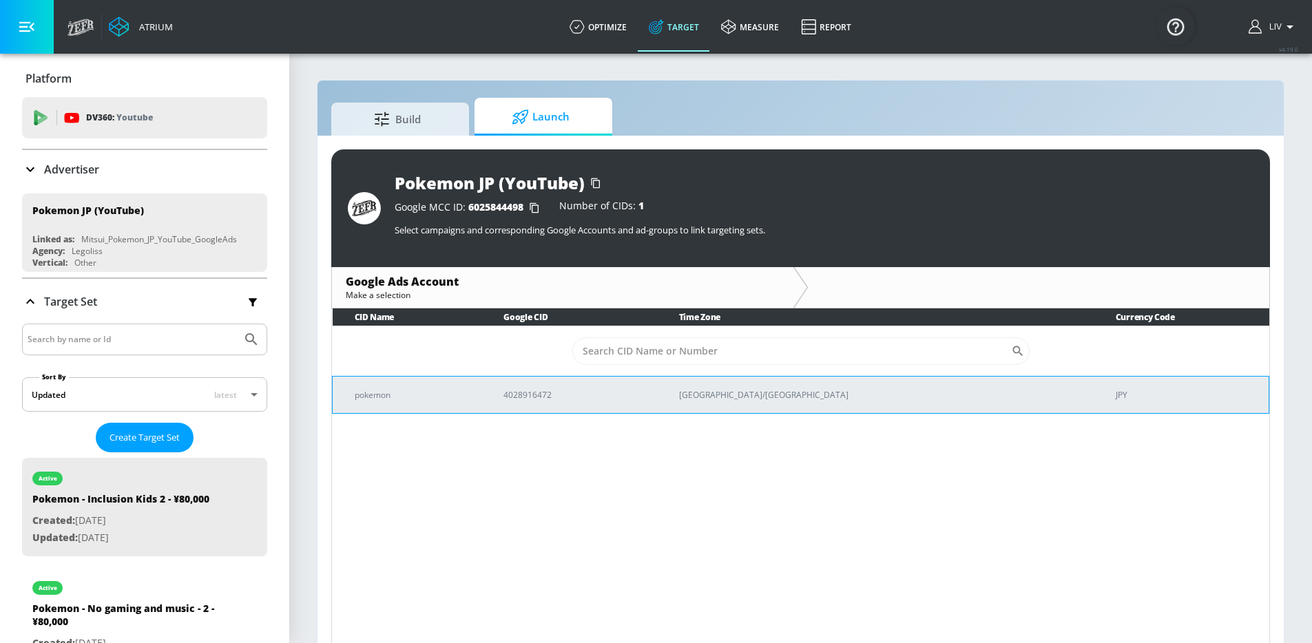
click at [574, 406] on td "4028916472" at bounding box center [568, 394] width 175 height 37
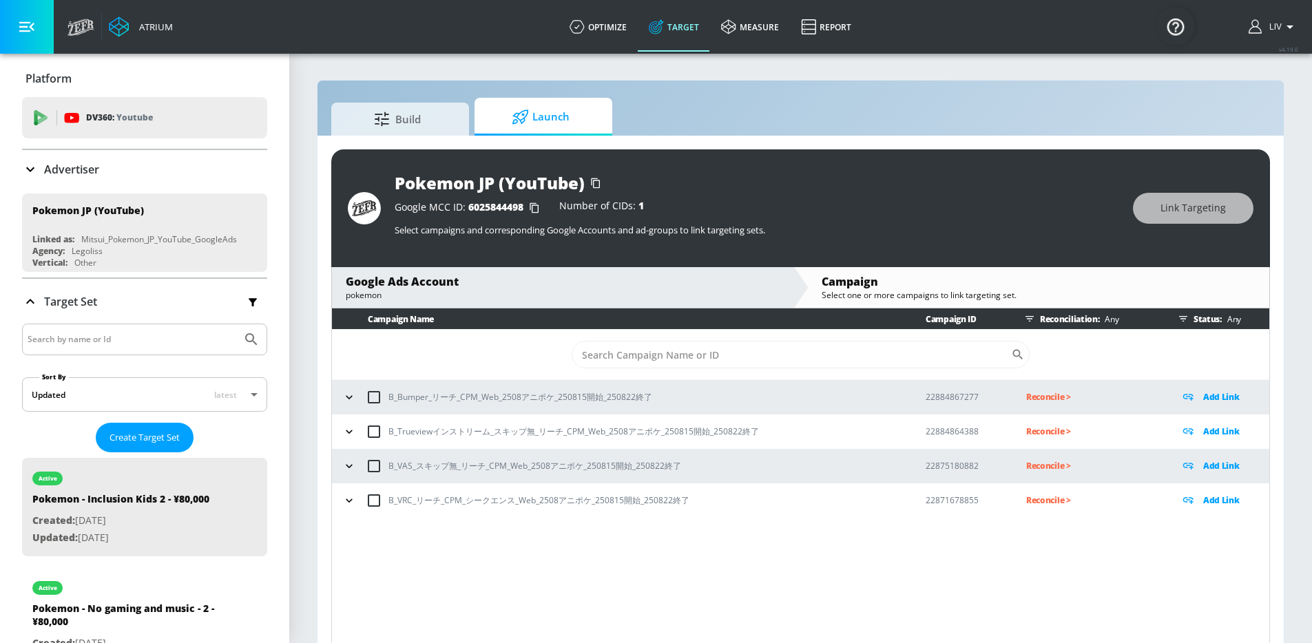
click at [344, 466] on icon "button" at bounding box center [349, 466] width 14 height 14
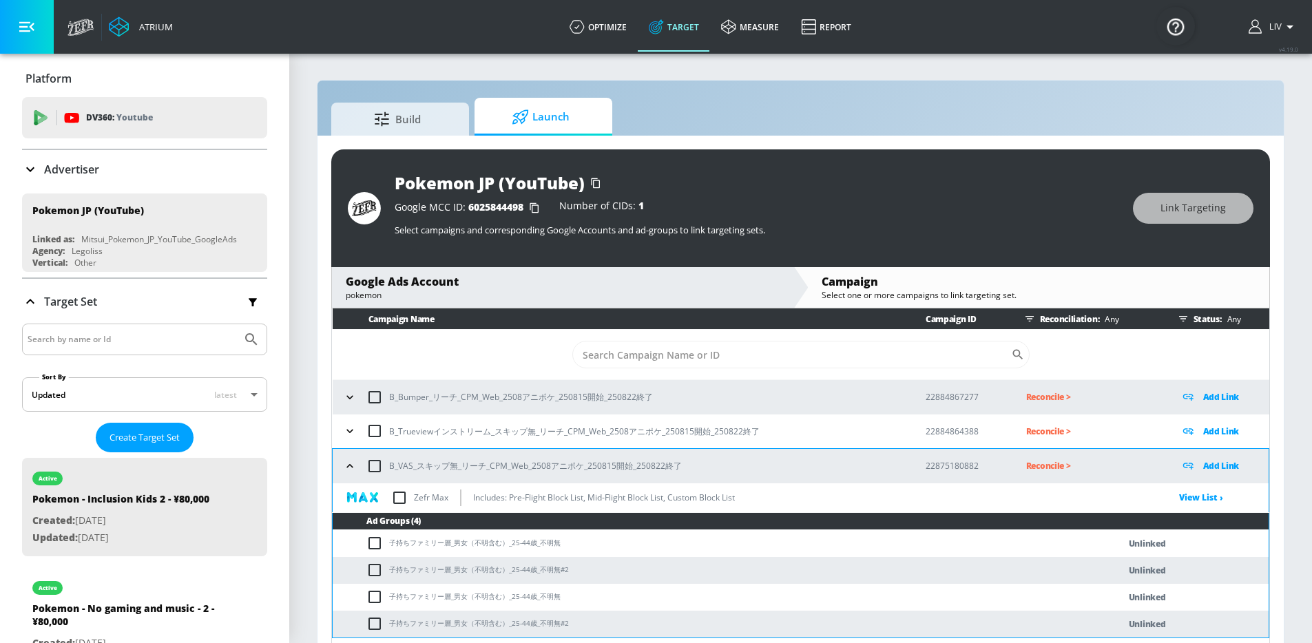
click at [402, 497] on input "checkbox" at bounding box center [399, 497] width 29 height 29
checkbox input "true"
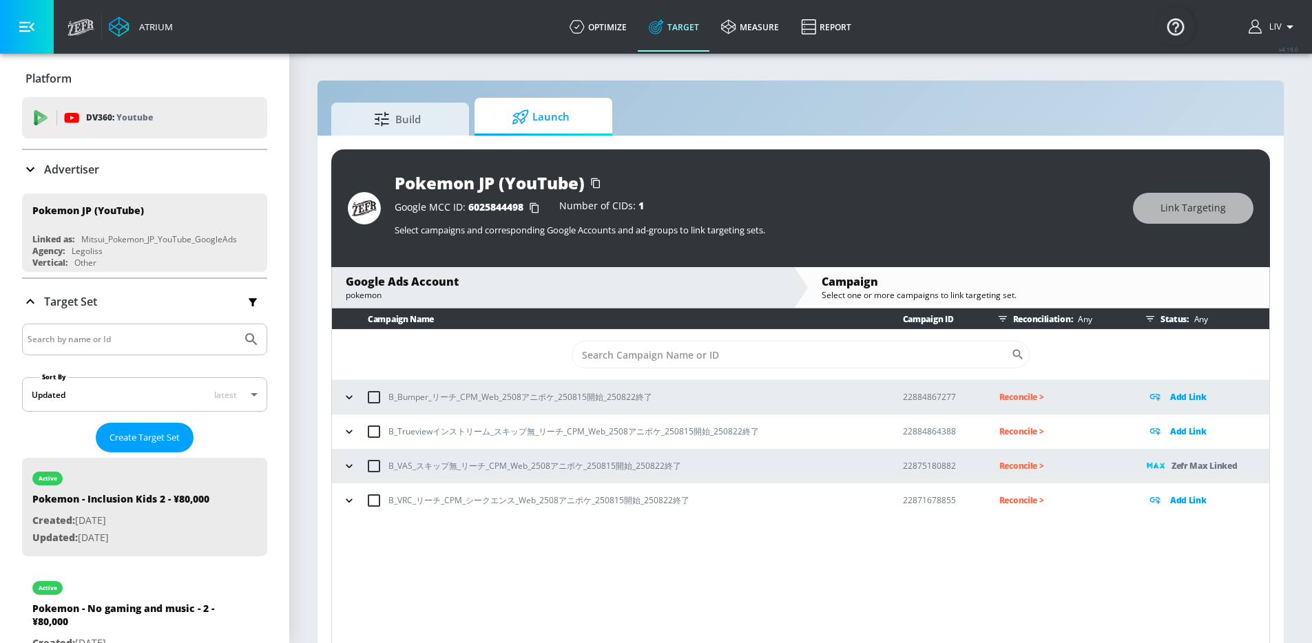
click at [566, 463] on p "B_VAS_スキップ無_リーチ_CPM_Web_2508アニポケ_250815開始_250822終了" at bounding box center [534, 466] width 293 height 14
copy p "B_VAS_スキップ無_リーチ_CPM_Web_2508アニポケ_250815開始_250822終了"
click at [929, 472] on p "22875180882" at bounding box center [940, 466] width 74 height 14
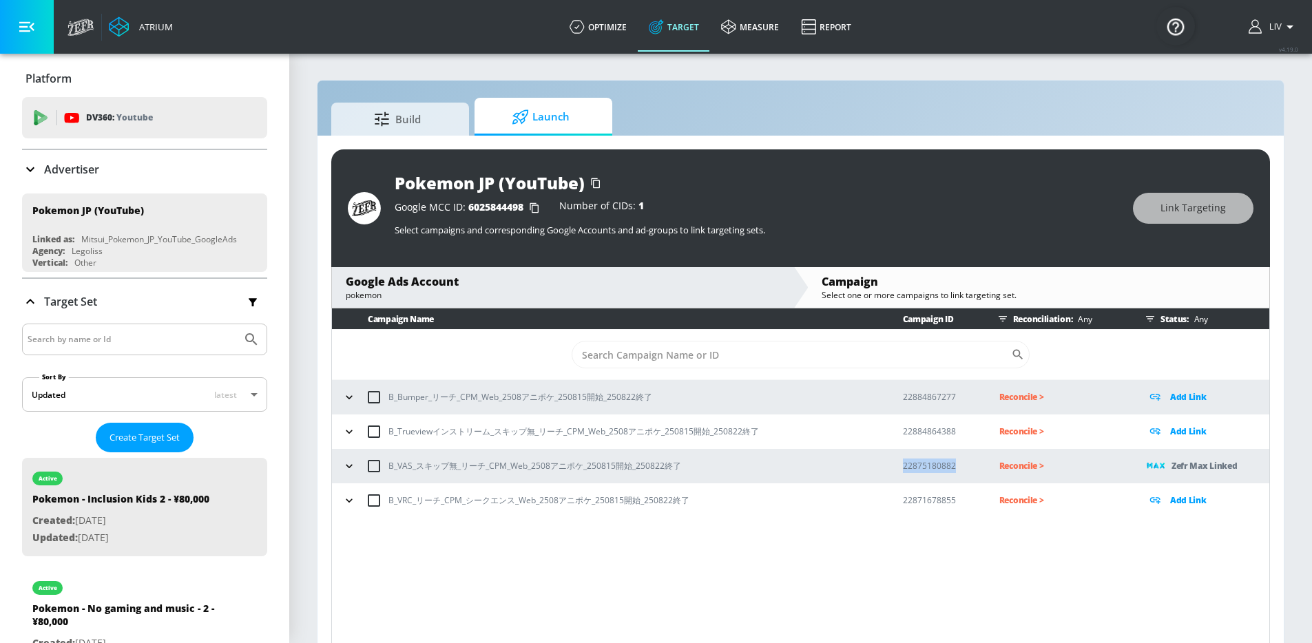
click at [929, 472] on p "22875180882" at bounding box center [940, 466] width 74 height 14
click at [929, 470] on p "22875180882" at bounding box center [940, 466] width 74 height 14
click at [922, 471] on p "22875180882" at bounding box center [940, 466] width 74 height 14
click at [923, 471] on p "22875180882" at bounding box center [940, 466] width 74 height 14
copy p "22875180882"
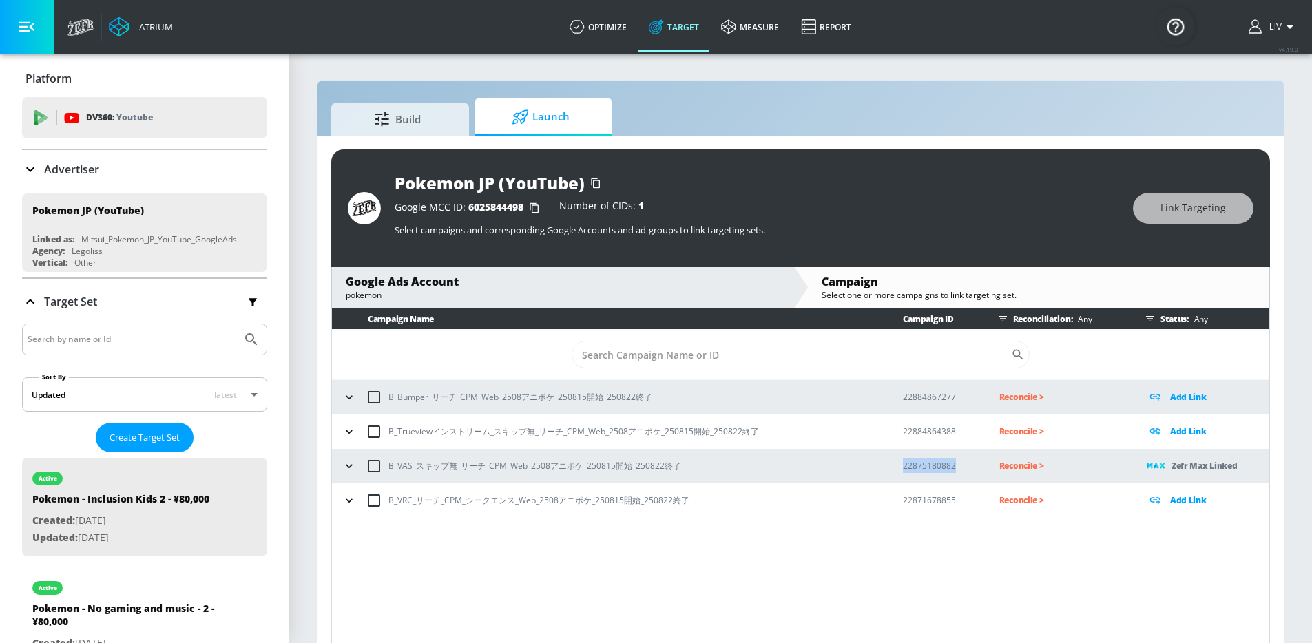
click at [137, 182] on div "Advertiser" at bounding box center [144, 169] width 245 height 39
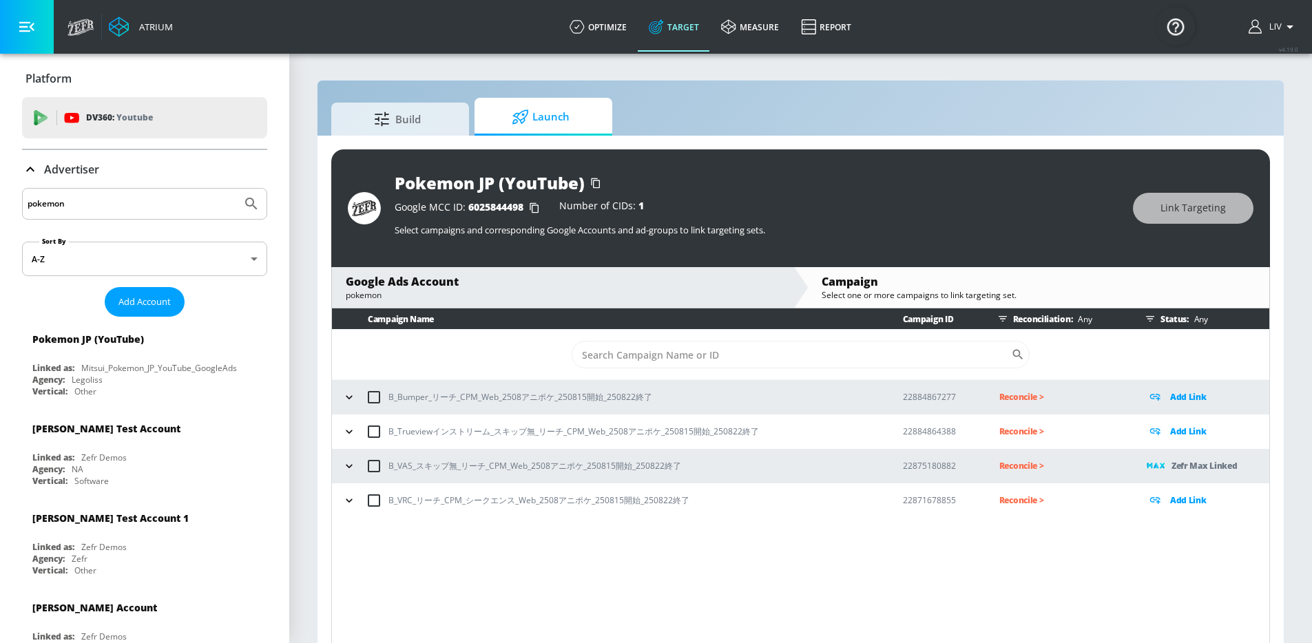
click at [164, 210] on input "pokemon" at bounding box center [132, 204] width 209 height 18
type input "panasonic"
click at [236, 189] on button "Submit Search" at bounding box center [251, 204] width 30 height 30
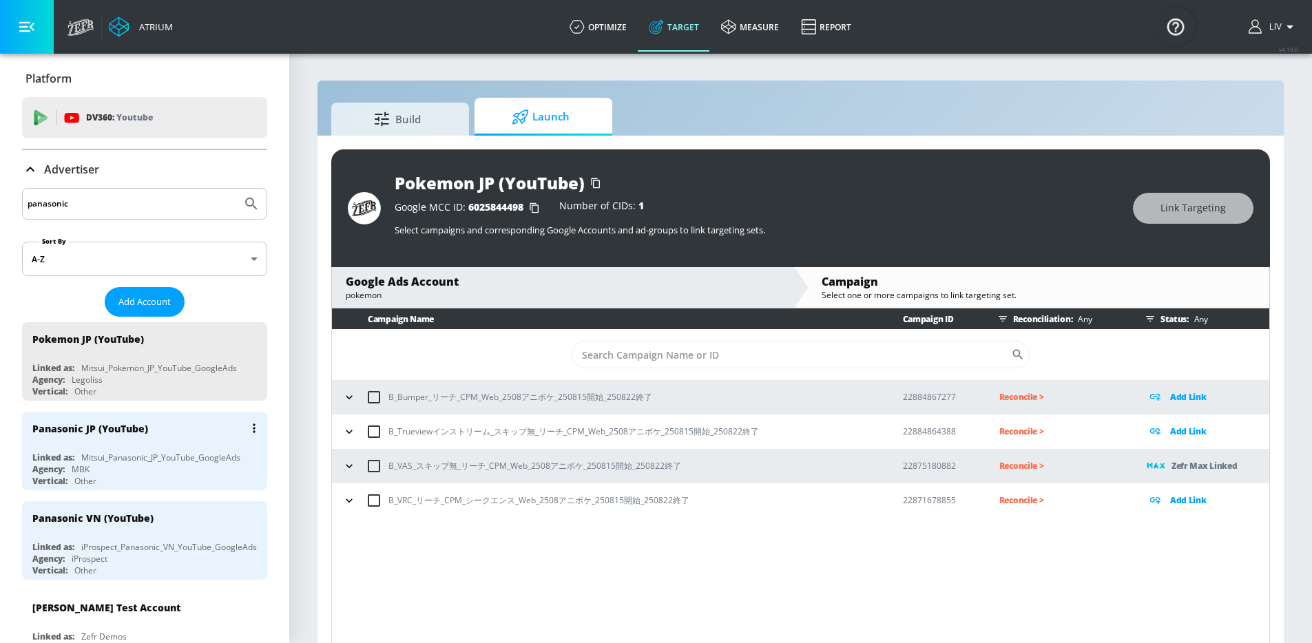
click at [170, 430] on div "Panasonic JP (YouTube)" at bounding box center [147, 428] width 231 height 33
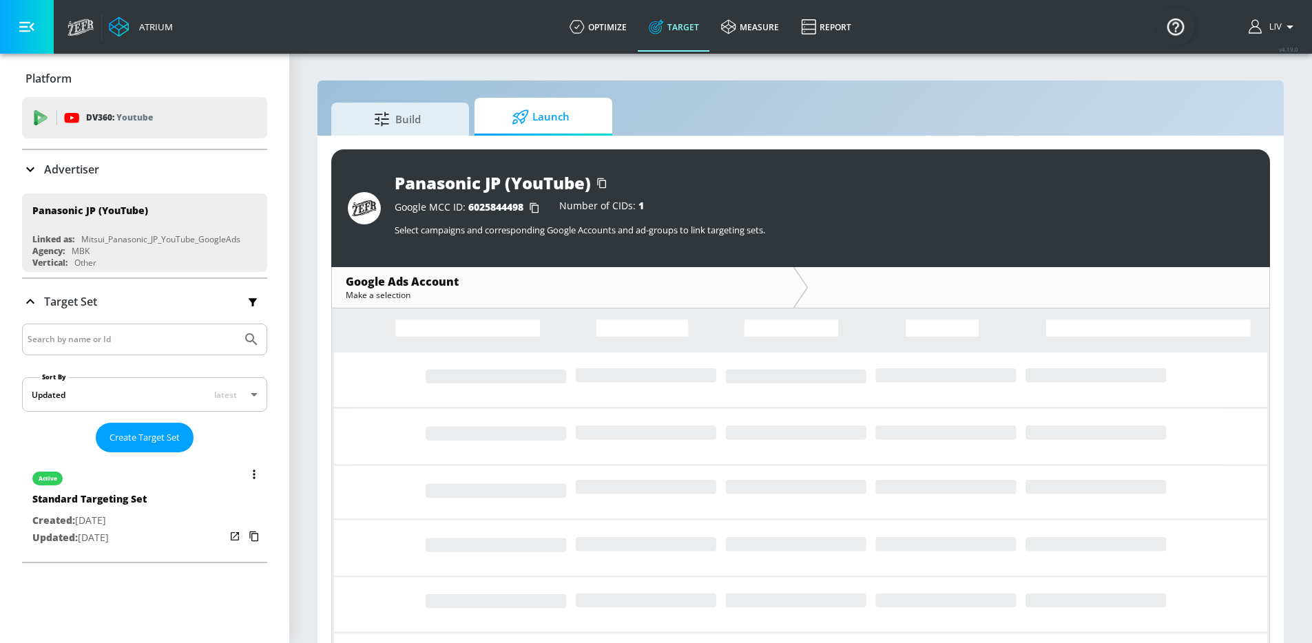
click at [150, 485] on div "active Standard Targeting Set Created: Jul. 28, 2025 Updated: Jul. 28, 2025" at bounding box center [144, 507] width 245 height 98
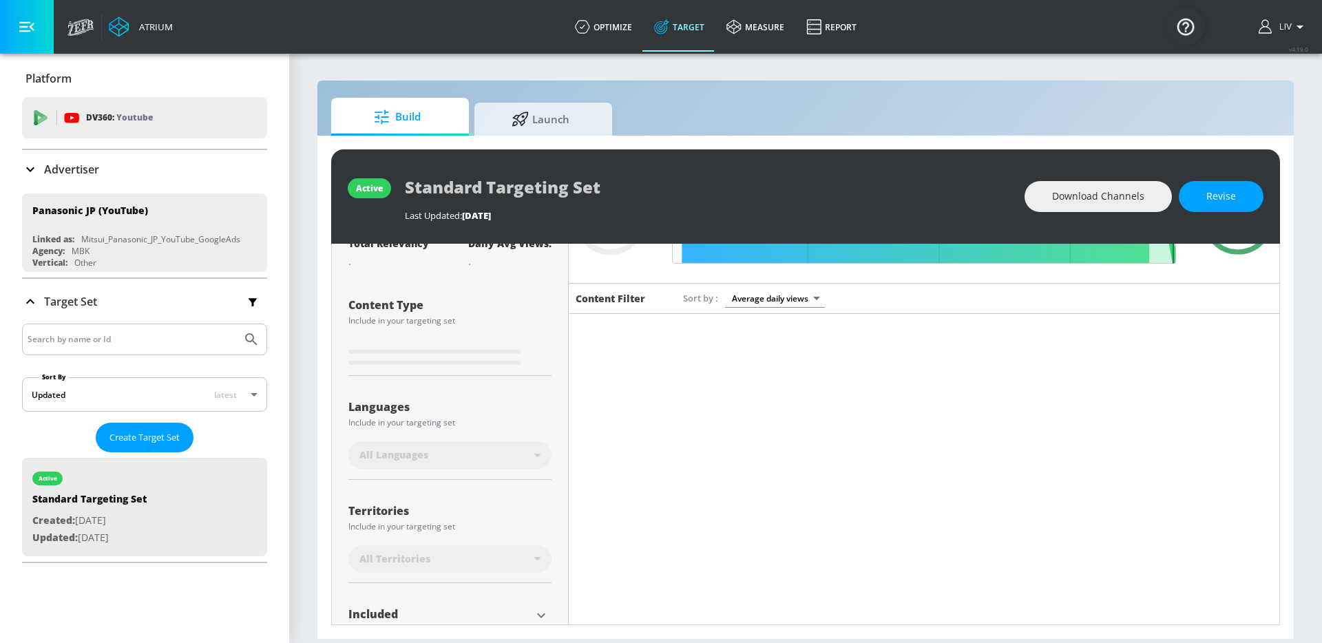
type input "0.4"
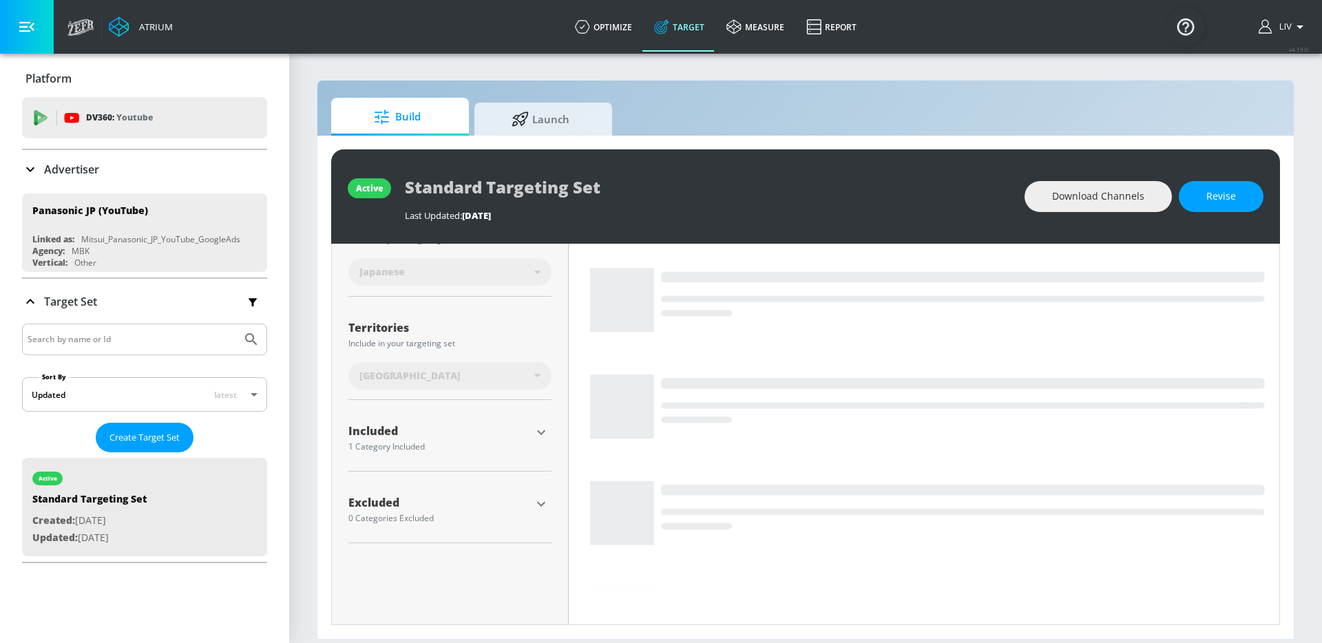
scroll to position [304, 0]
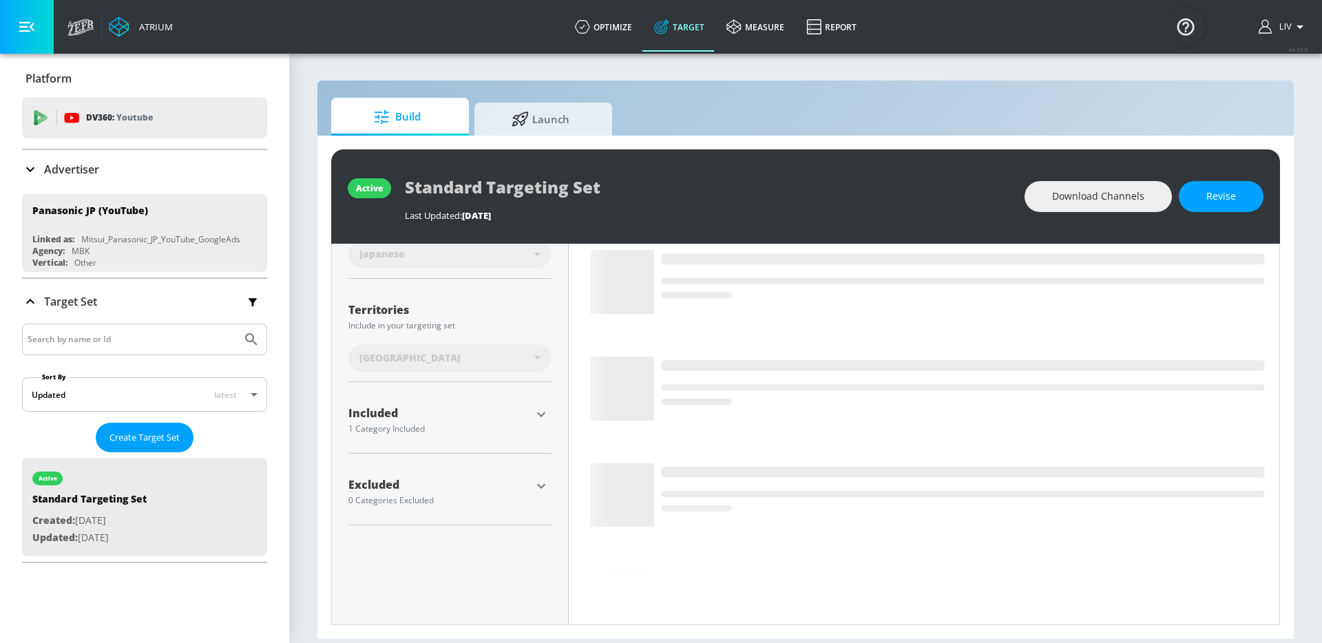
click at [540, 412] on icon "button" at bounding box center [541, 414] width 17 height 17
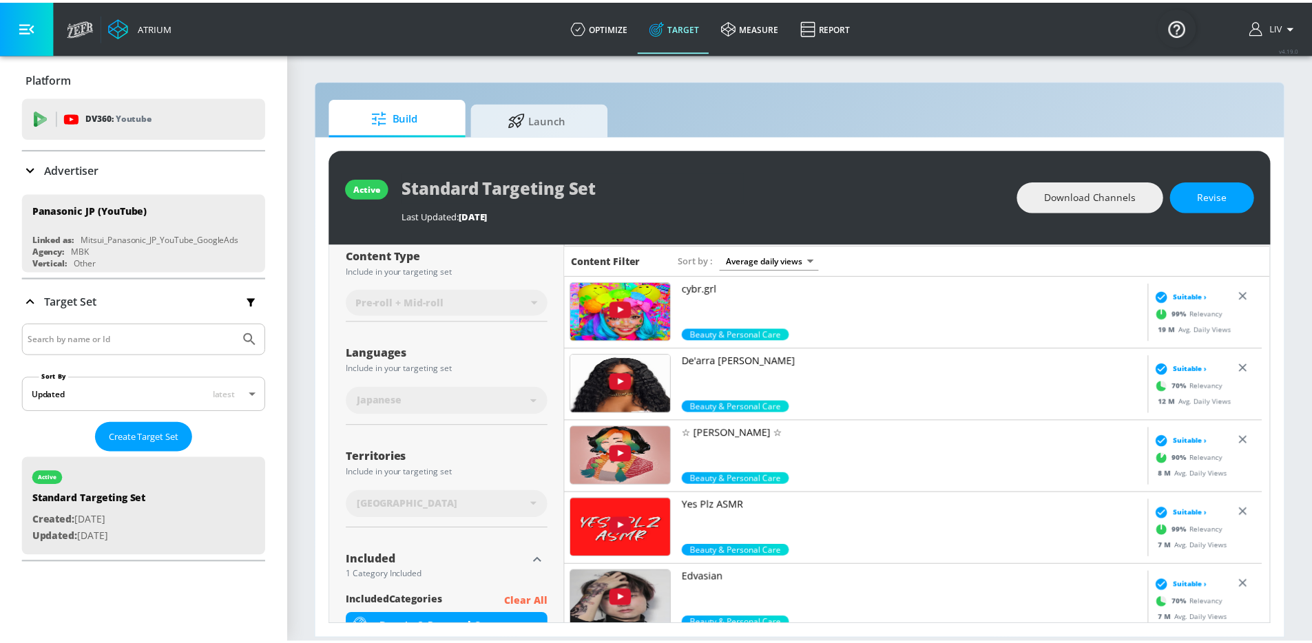
scroll to position [0, 0]
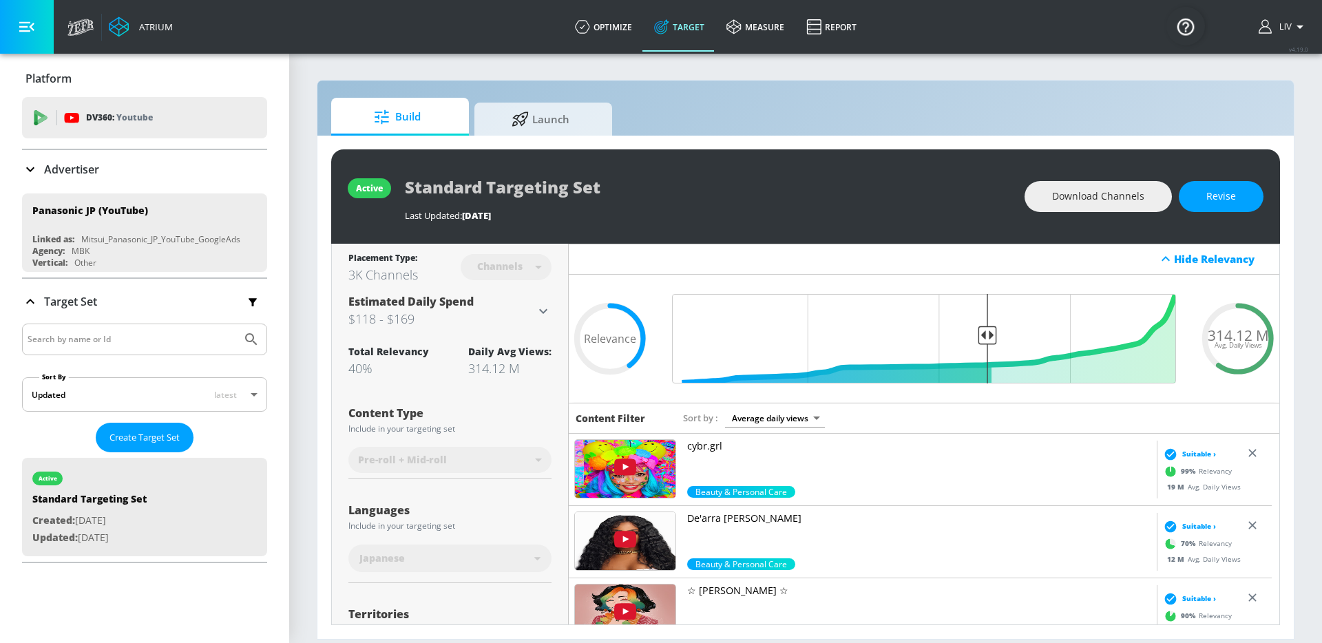
click at [143, 158] on div "Advertiser" at bounding box center [144, 169] width 245 height 39
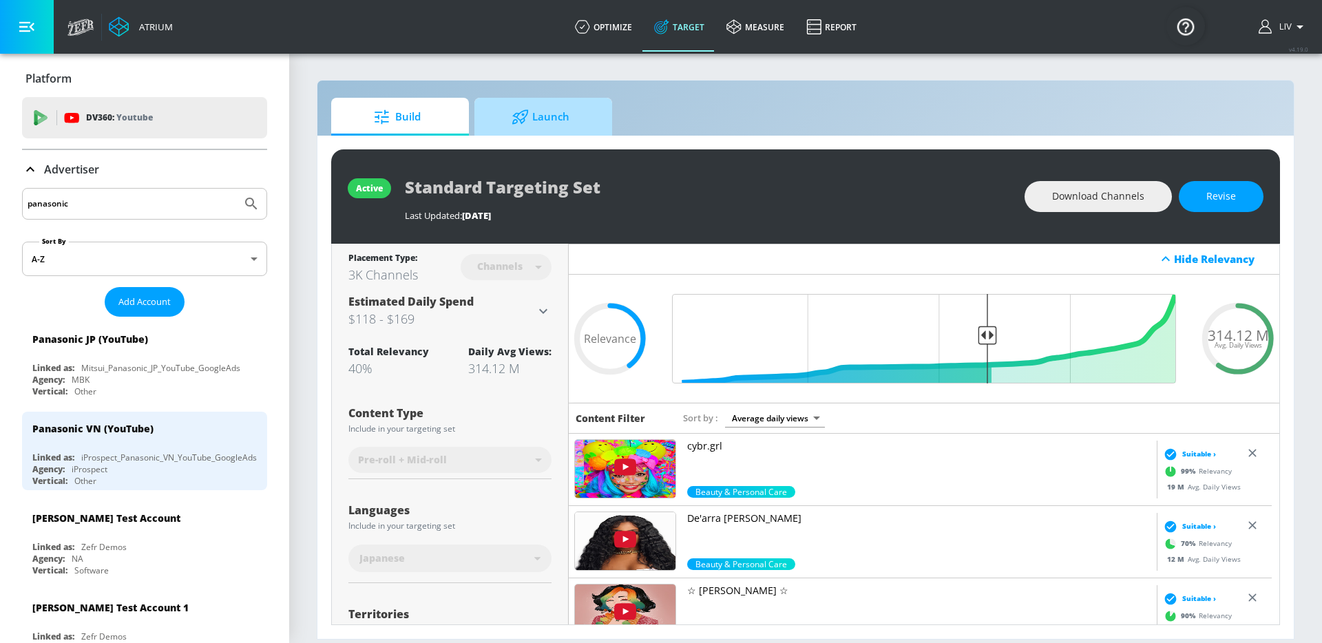
click at [514, 120] on icon at bounding box center [520, 116] width 17 height 15
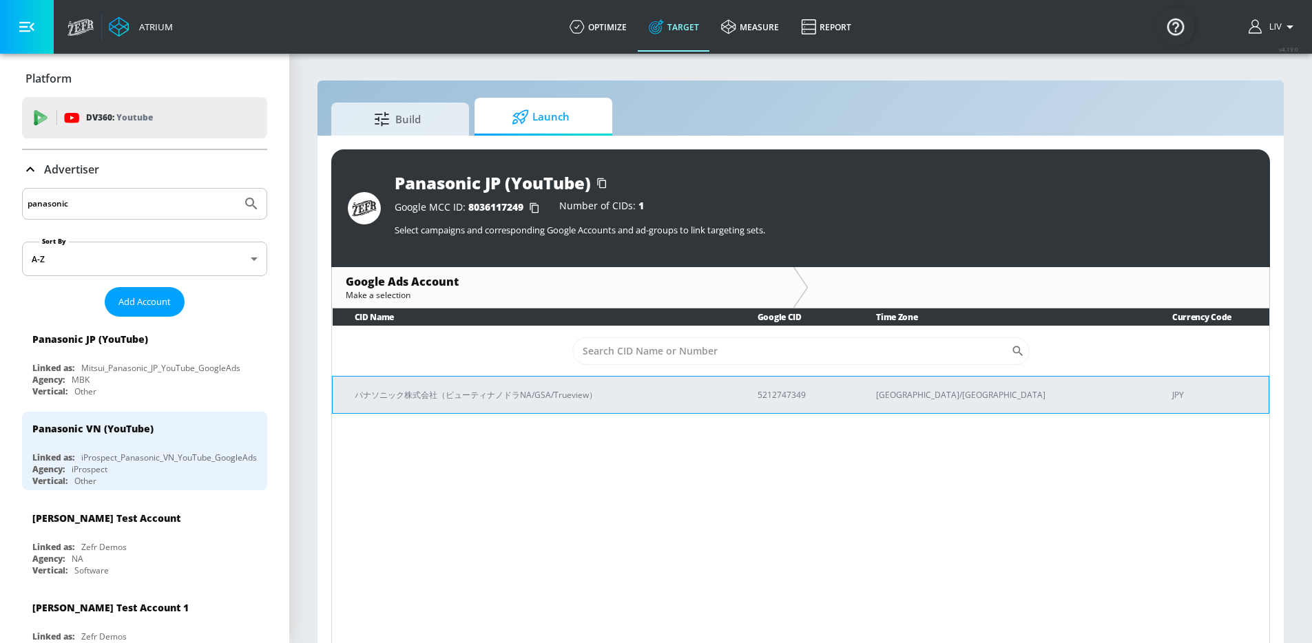
click at [596, 380] on td "パナソニック株式会社（ビューティナノドラNA/GSA/Trueview）" at bounding box center [534, 394] width 403 height 37
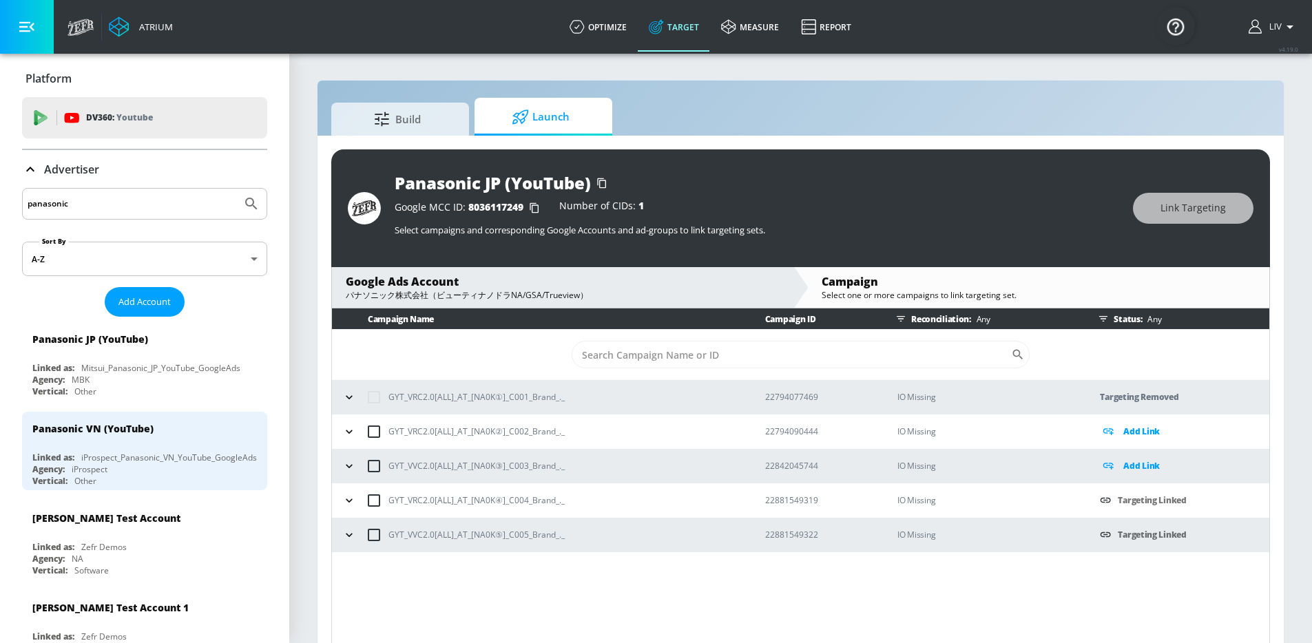
click at [126, 197] on input "panasonic" at bounding box center [132, 204] width 209 height 18
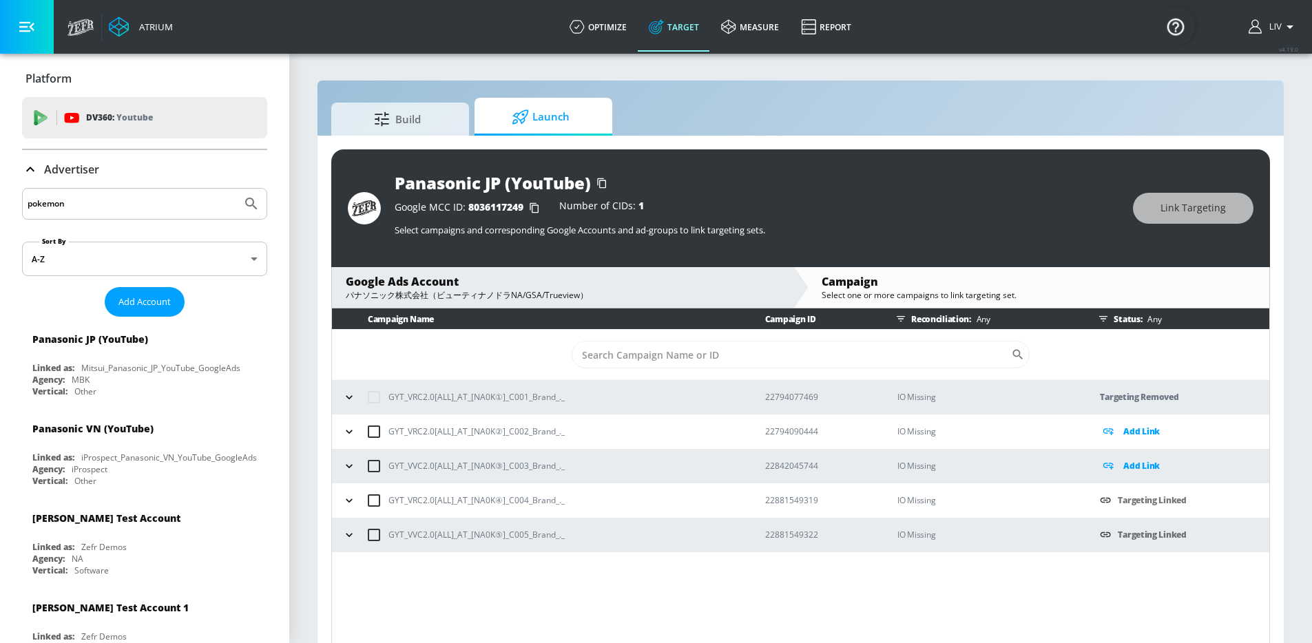
type input "pokemon"
click at [236, 189] on button "Submit Search" at bounding box center [251, 204] width 30 height 30
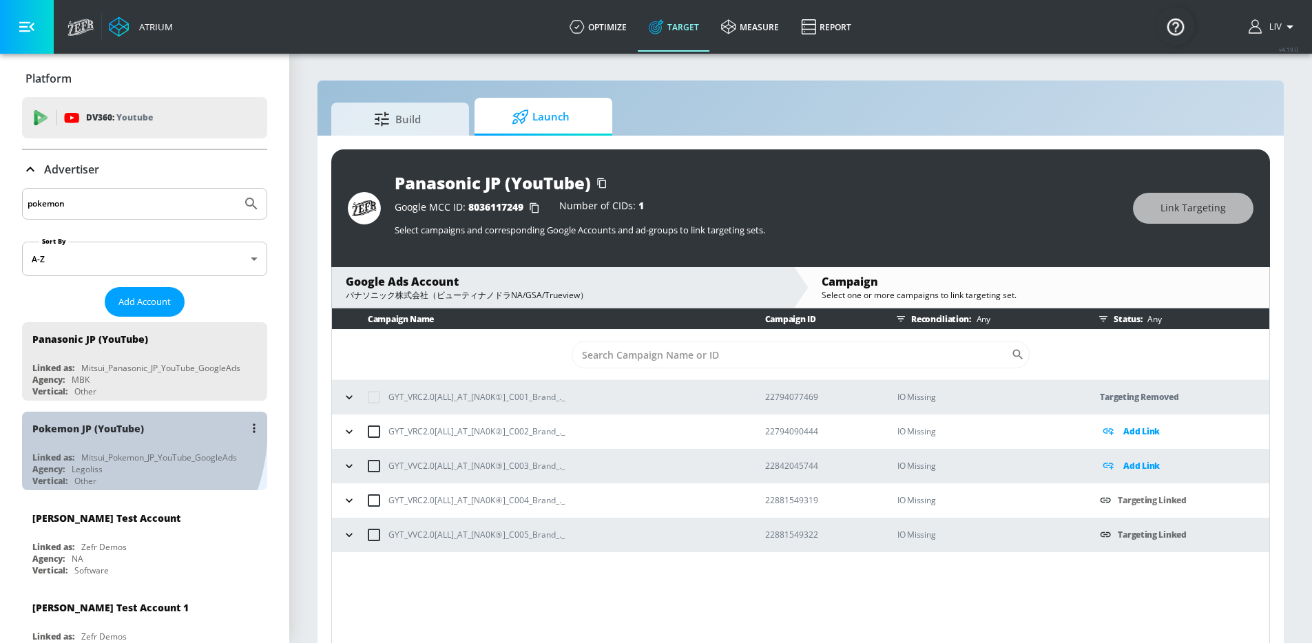
click at [74, 428] on div "Pokemon JP (YouTube)" at bounding box center [88, 428] width 112 height 13
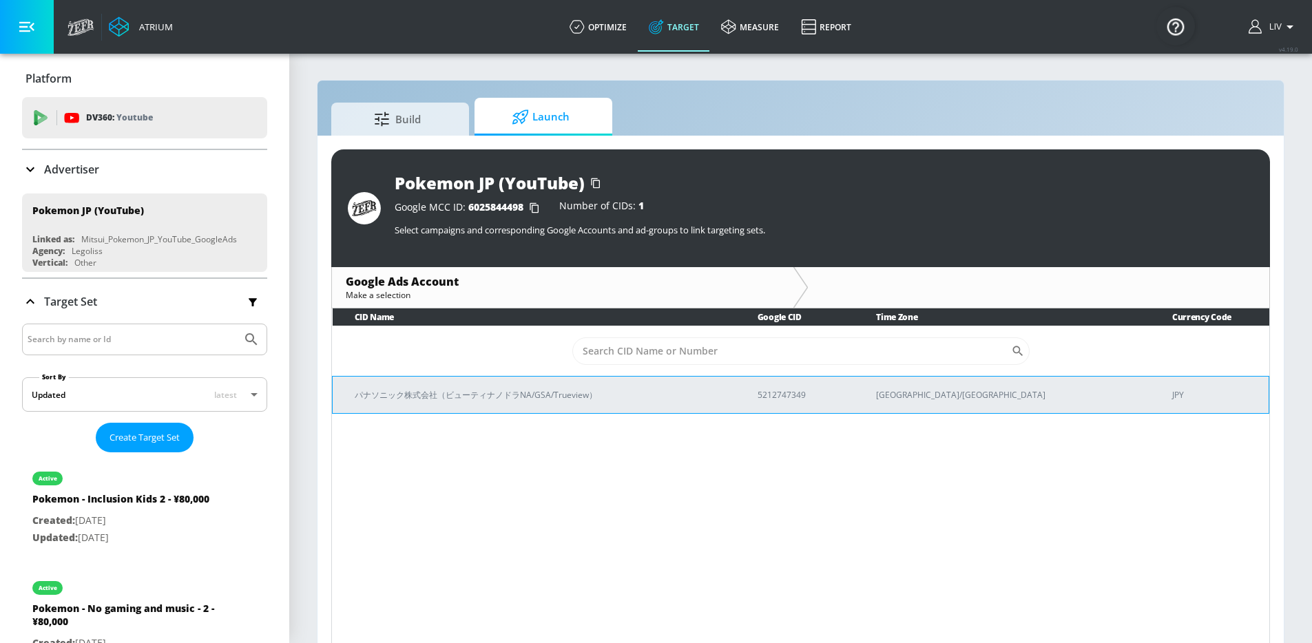
click at [606, 388] on p "パナソニック株式会社（ビューティナノドラNA/GSA/Trueview）" at bounding box center [540, 395] width 370 height 14
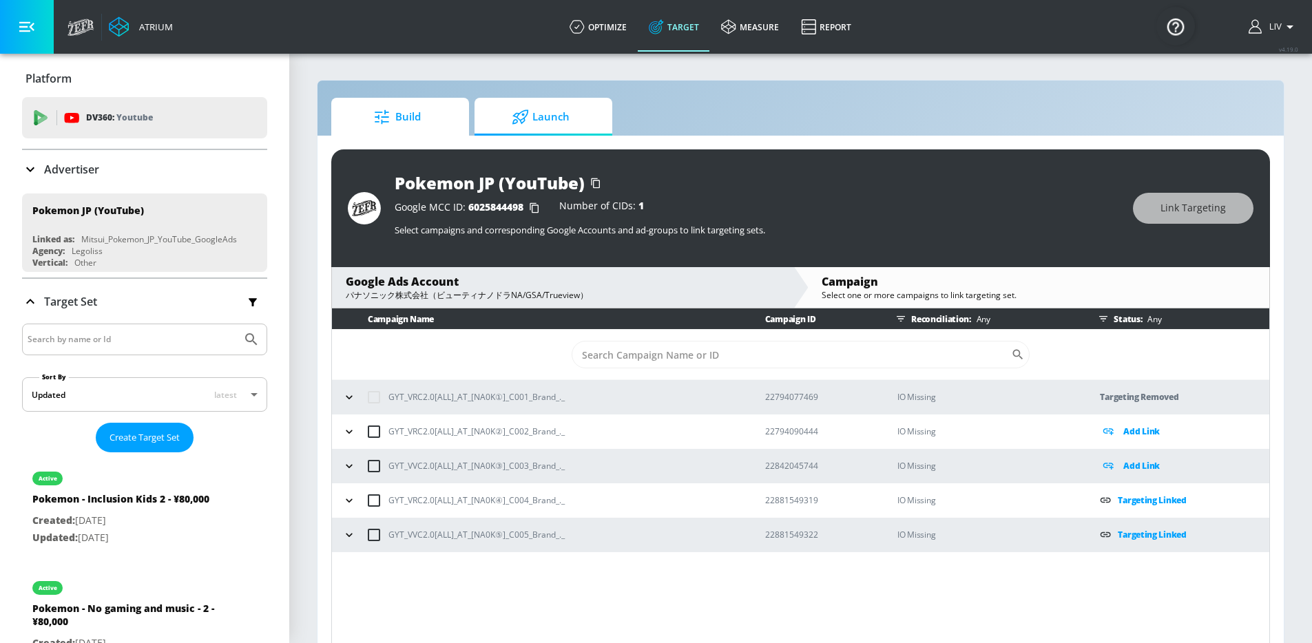
click at [420, 128] on span "Build" at bounding box center [397, 117] width 105 height 33
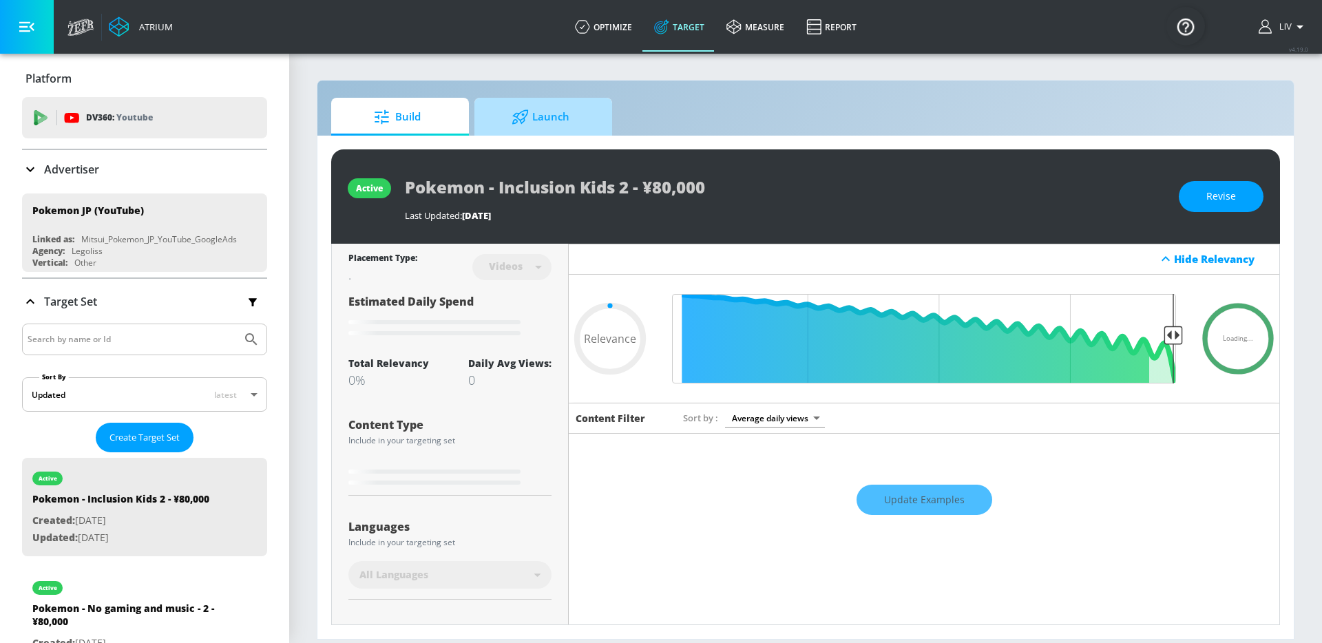
type input "0.05"
click at [538, 124] on span "Launch" at bounding box center [540, 117] width 105 height 33
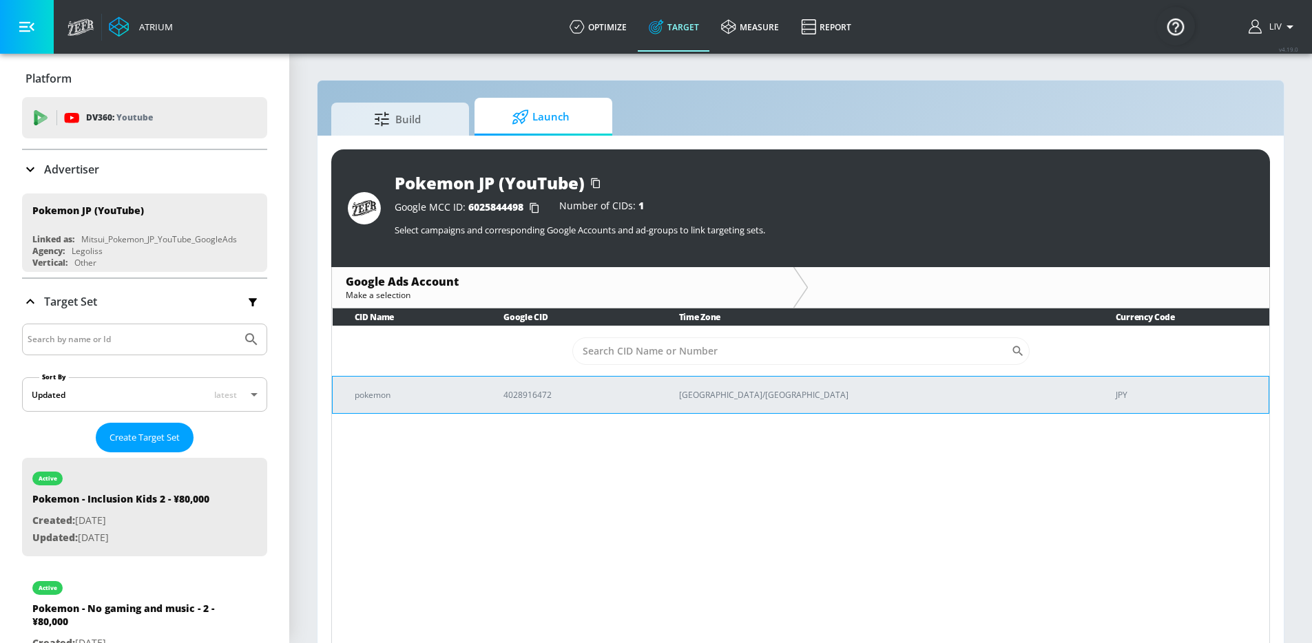
click at [605, 391] on p "4028916472" at bounding box center [574, 395] width 142 height 14
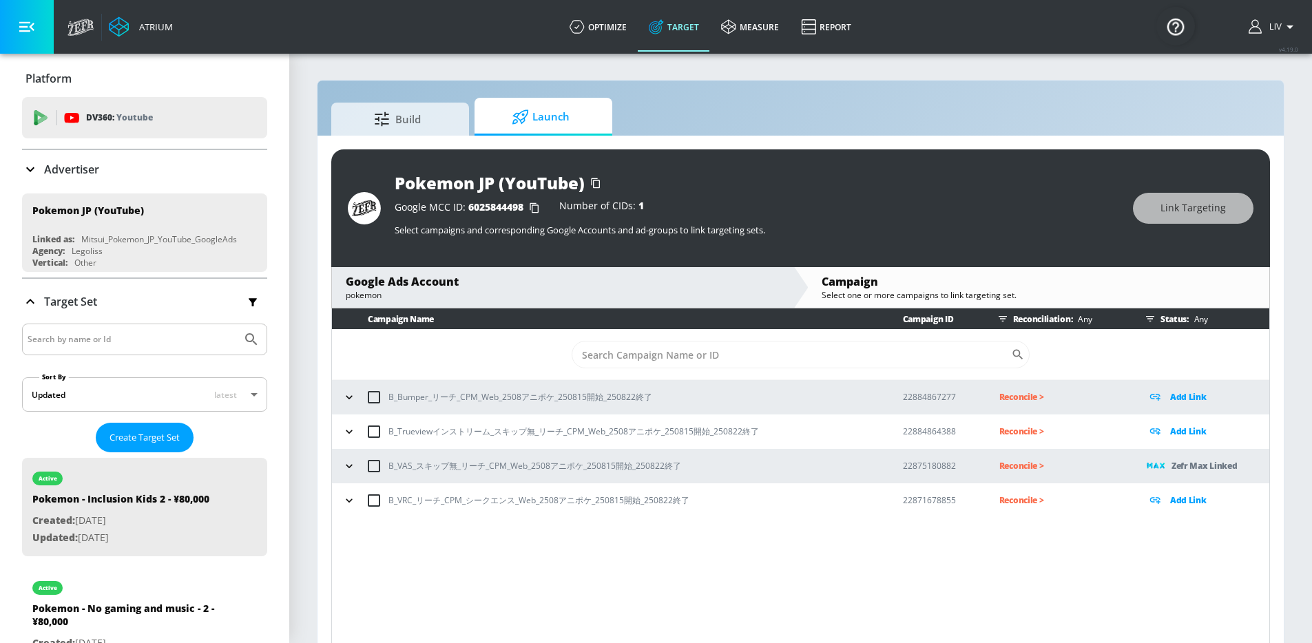
click at [474, 432] on p "B_Trueviewインストリーム_スキップ無_リーチ_CPM_Web_2508アニポケ_250815開始_250822終了" at bounding box center [573, 431] width 370 height 14
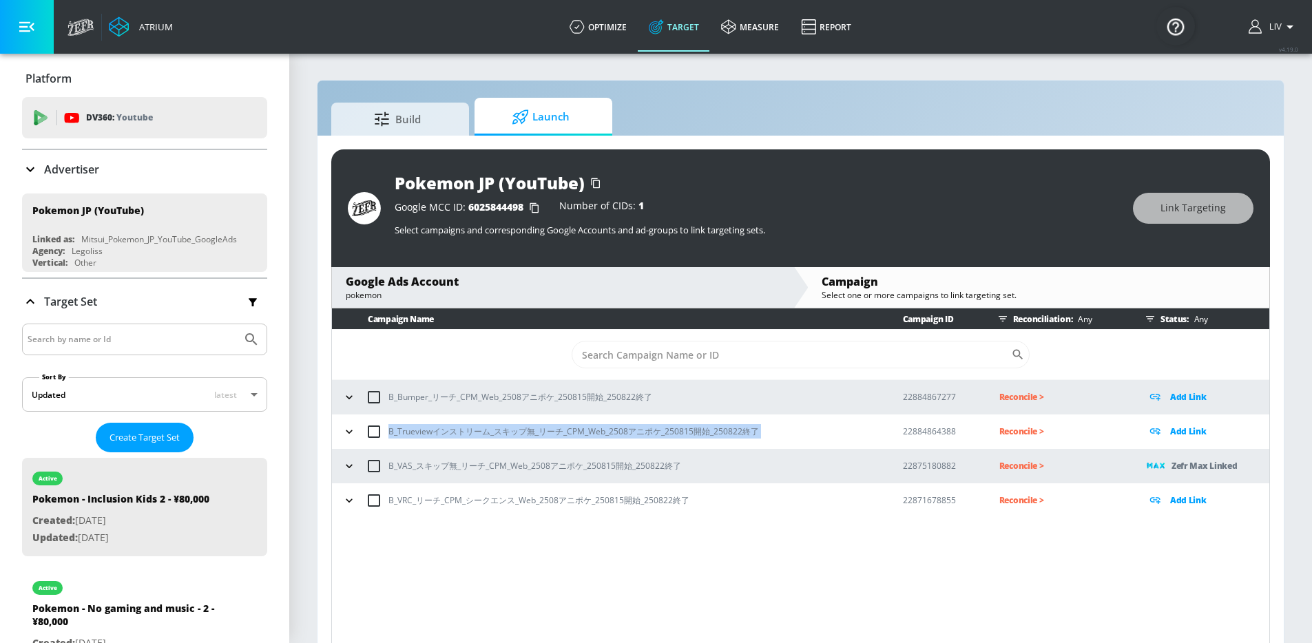
click at [474, 432] on p "B_Trueviewインストリーム_スキップ無_リーチ_CPM_Web_2508アニポケ_250815開始_250822終了" at bounding box center [573, 431] width 370 height 14
copy p "B_Trueviewインストリーム_スキップ無_リーチ_CPM_Web_2508アニポケ_250815開始_250822終了"
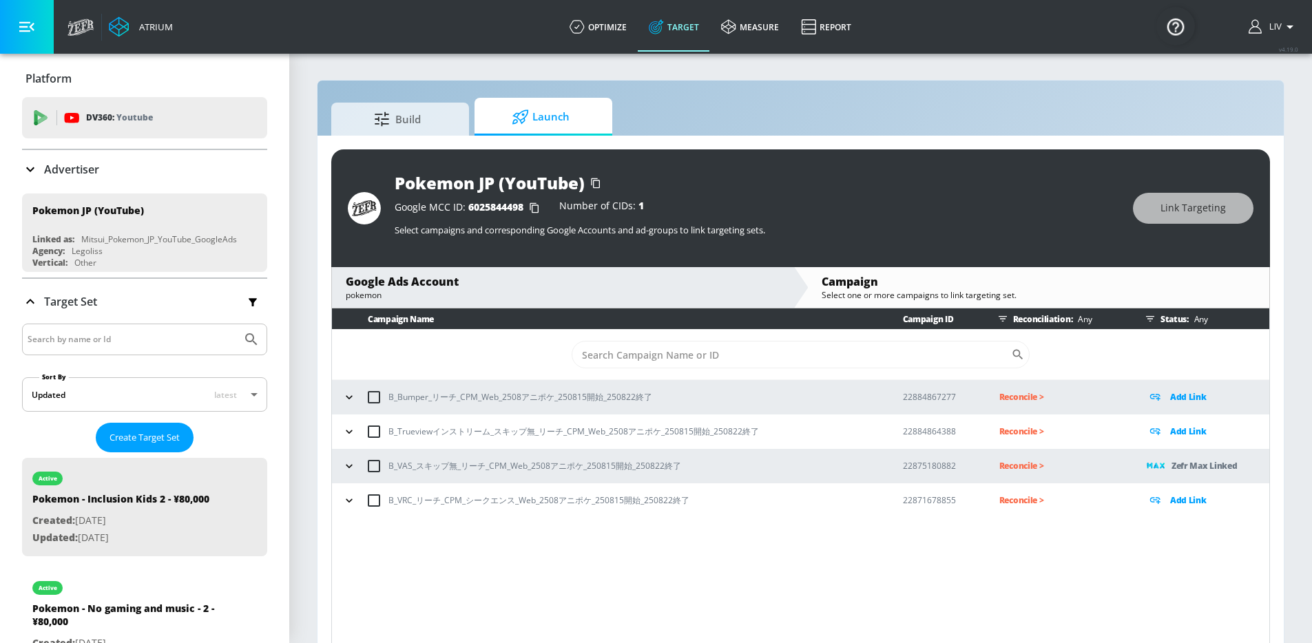
click at [943, 432] on p "22884864388" at bounding box center [940, 431] width 74 height 14
copy p "22884864388"
click at [846, 98] on div "Build Launch" at bounding box center [800, 117] width 938 height 38
click at [534, 391] on p "B_Bumper_リーチ_CPM_Web_2508アニポケ_250815開始_250822終了" at bounding box center [520, 397] width 264 height 14
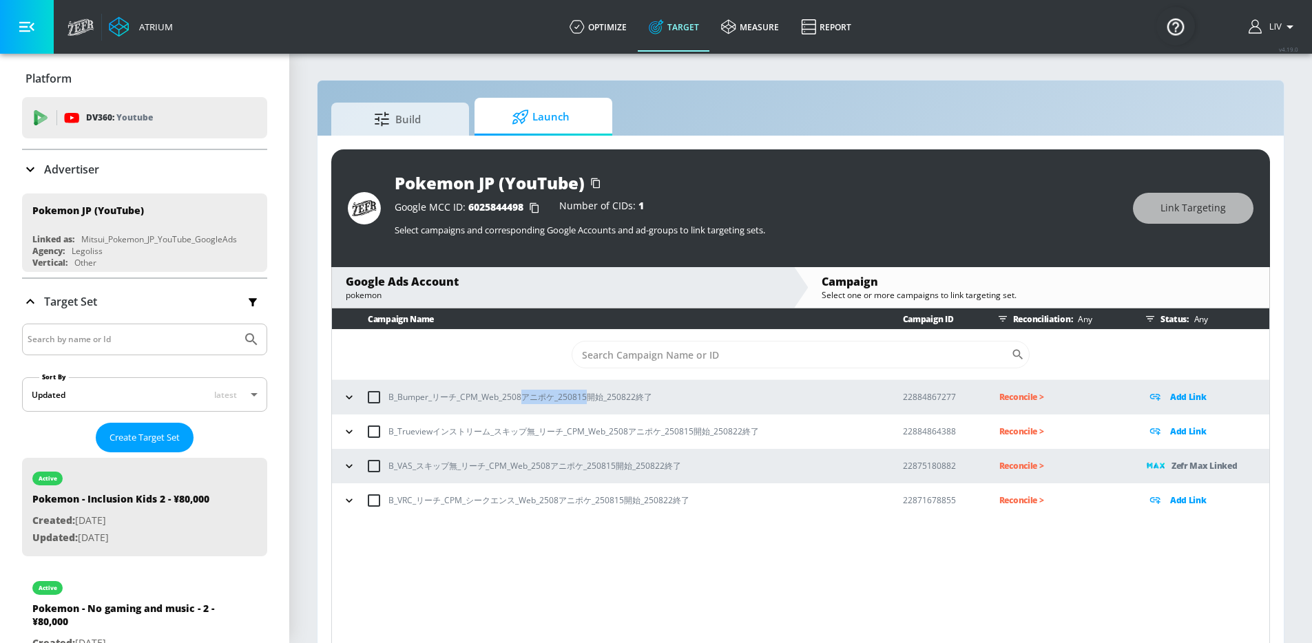
click at [534, 391] on p "B_Bumper_リーチ_CPM_Web_2508アニポケ_250815開始_250822終了" at bounding box center [520, 397] width 264 height 14
copy p "B_Bumper_リーチ_CPM_Web_2508アニポケ_250815開始_250822終了"
click at [719, 558] on div "Campaign Name Campaign ID Reconciliation: Any Status: Any ​ B_Bumper_リーチ_CPM_We…" at bounding box center [800, 478] width 938 height 340
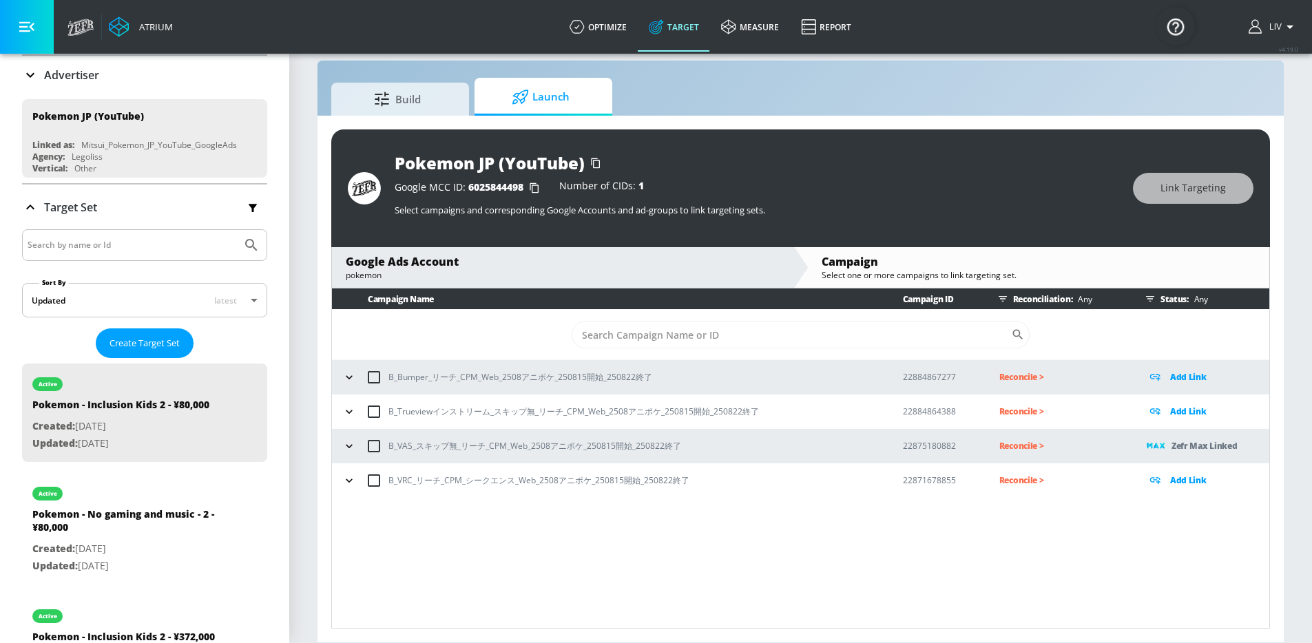
scroll to position [95, 0]
click at [998, 591] on div "Campaign Name Campaign ID Reconciliation: Any Status: Any ​ B_Bumper_リーチ_CPM_We…" at bounding box center [800, 458] width 938 height 340
click at [1164, 512] on div "Campaign Name Campaign ID Reconciliation: Any Status: Any ​ B_Bumper_リーチ_CPM_We…" at bounding box center [800, 458] width 938 height 340
